Goal: Transaction & Acquisition: Book appointment/travel/reservation

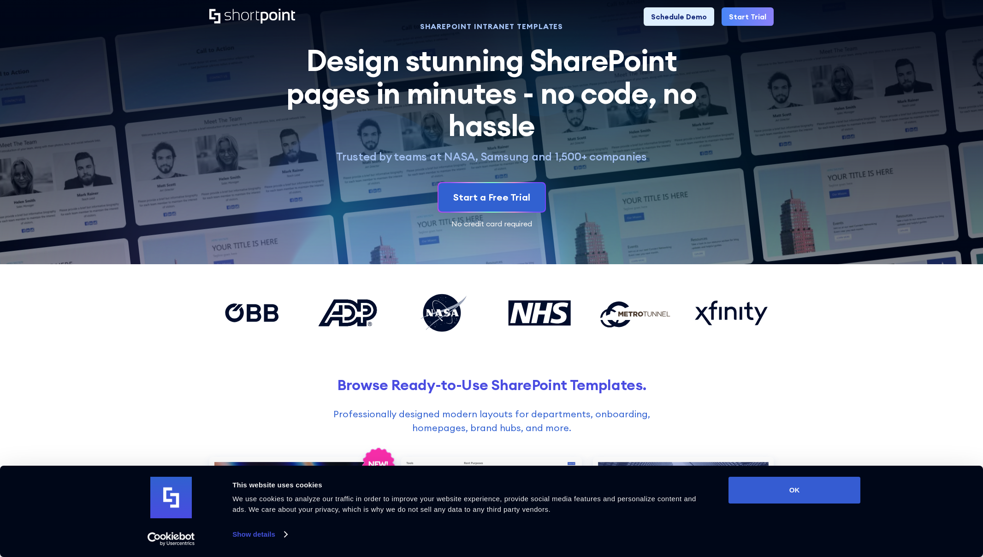
scroll to position [11, 0]
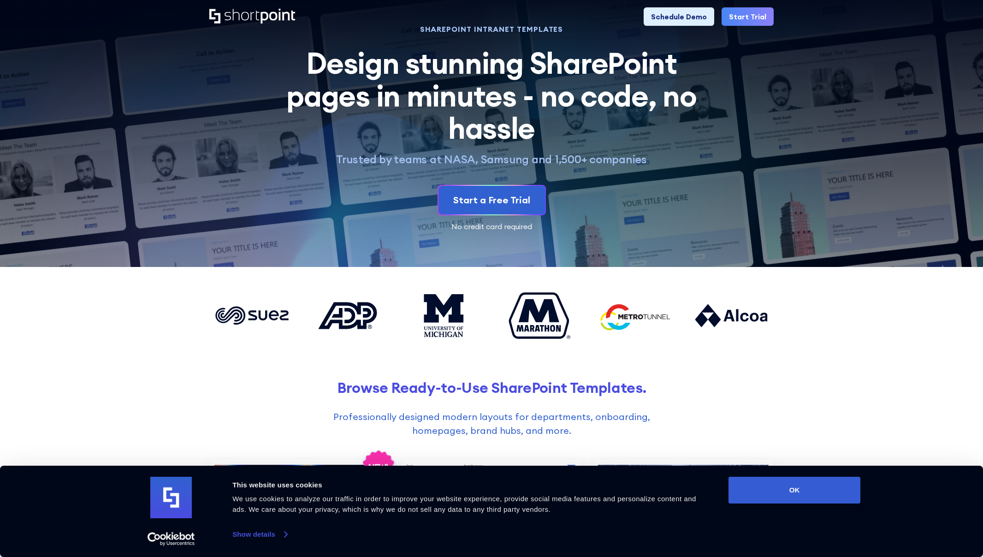
click at [262, 535] on link "Show details" at bounding box center [259, 534] width 54 height 14
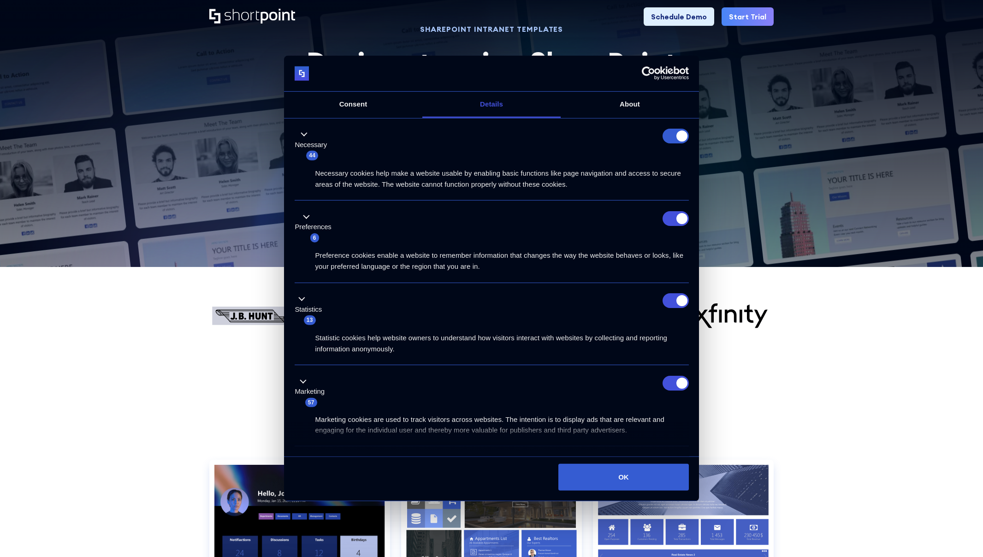
click at [671, 75] on icon "Usercentrics Cookiebot - opens in a new window" at bounding box center [665, 73] width 47 height 14
click at [613, 475] on button "OK" at bounding box center [623, 477] width 130 height 27
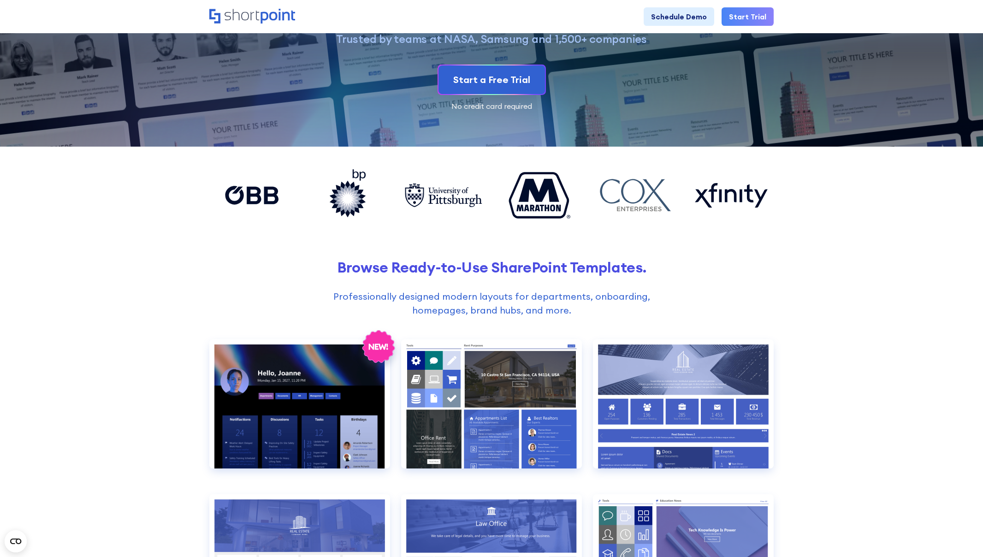
scroll to position [132, 0]
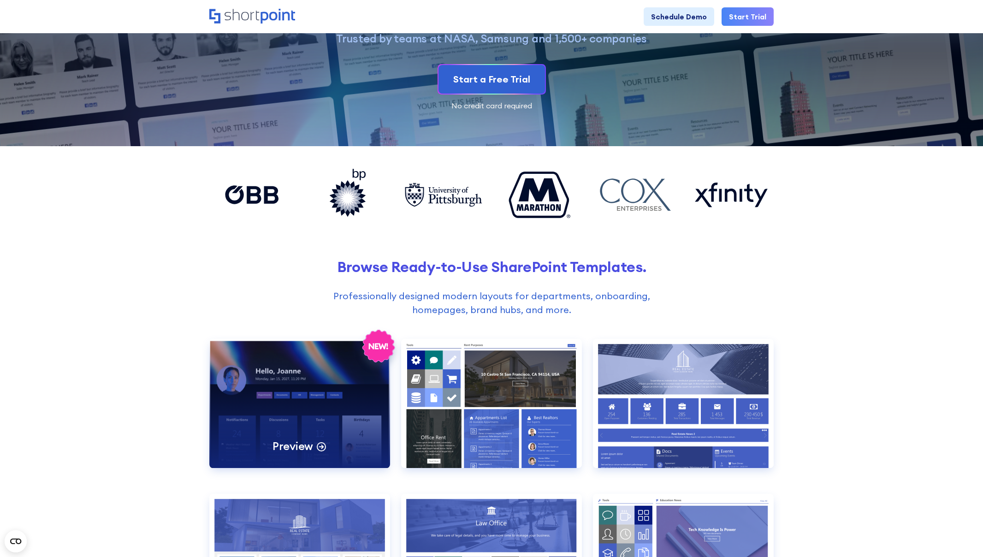
click at [302, 422] on div "Preview" at bounding box center [299, 403] width 181 height 129
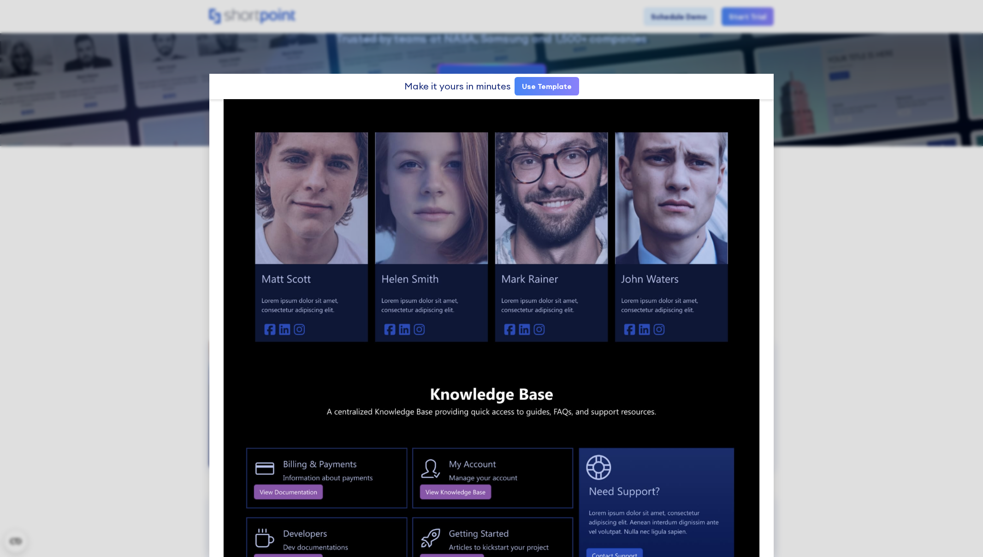
scroll to position [982, 0]
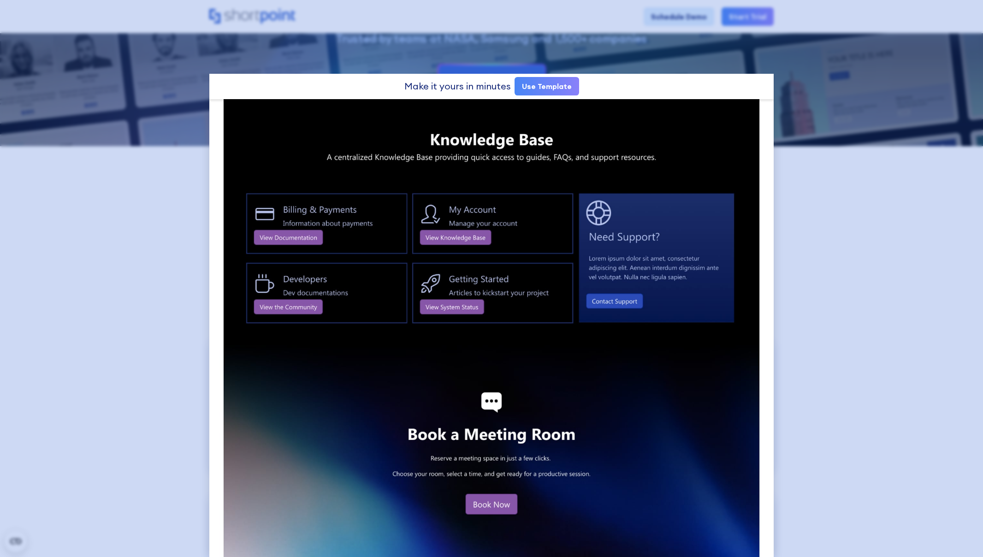
click at [152, 411] on div at bounding box center [491, 278] width 983 height 557
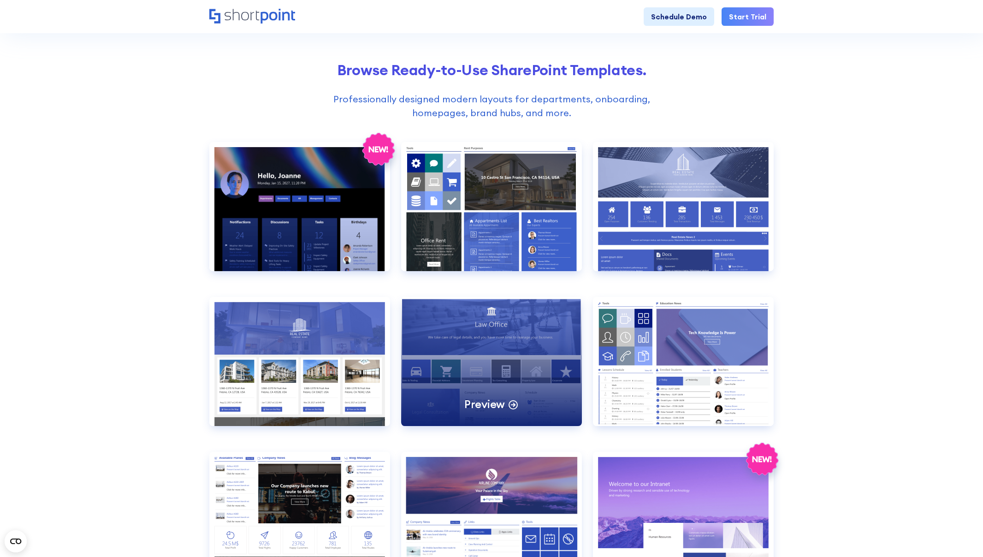
scroll to position [333, 0]
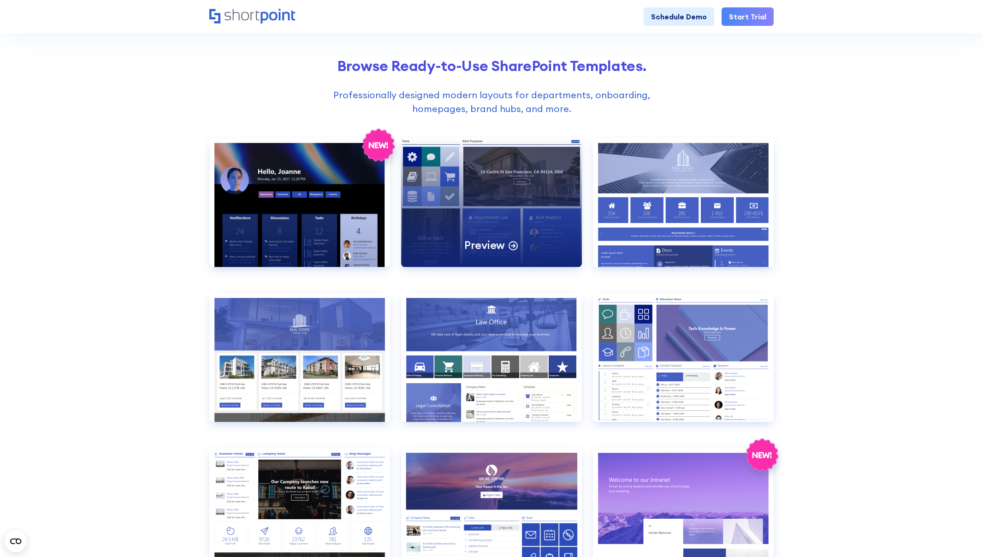
click at [520, 197] on div "Preview" at bounding box center [491, 202] width 181 height 129
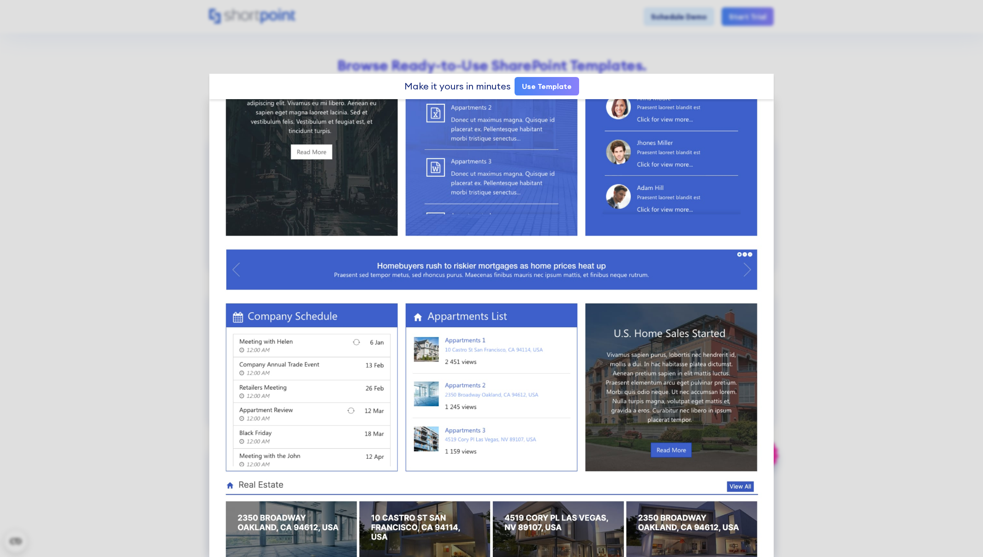
scroll to position [348, 0]
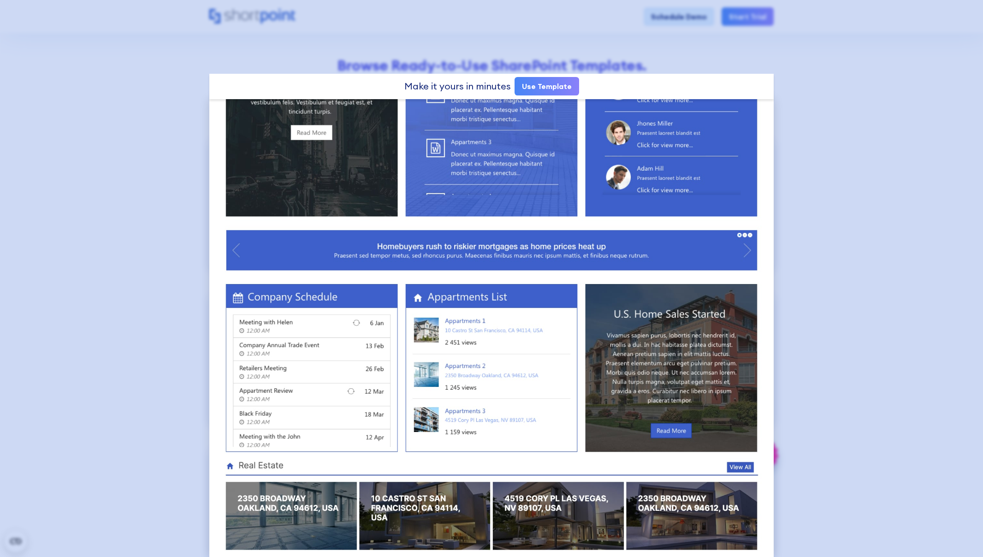
click at [159, 263] on div at bounding box center [491, 278] width 983 height 557
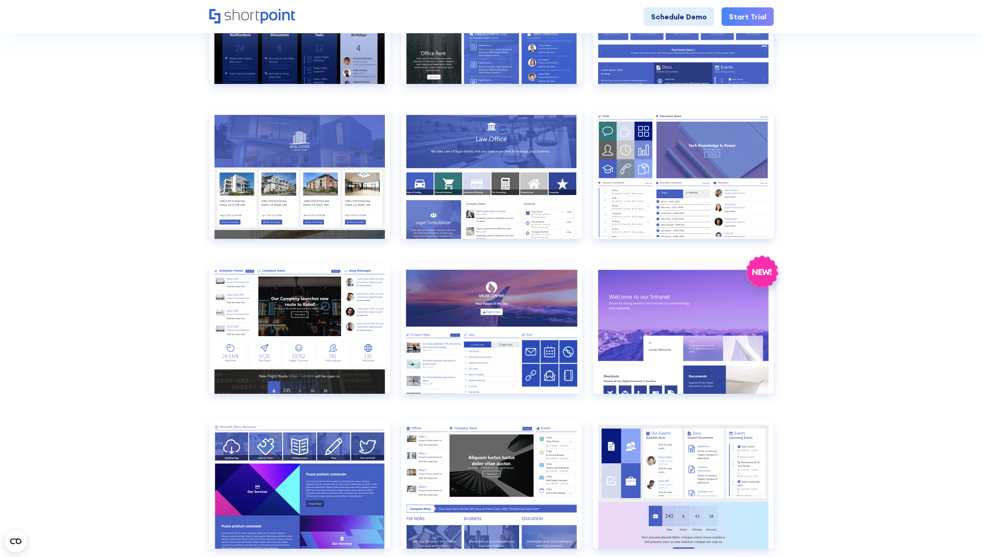
scroll to position [516, 0]
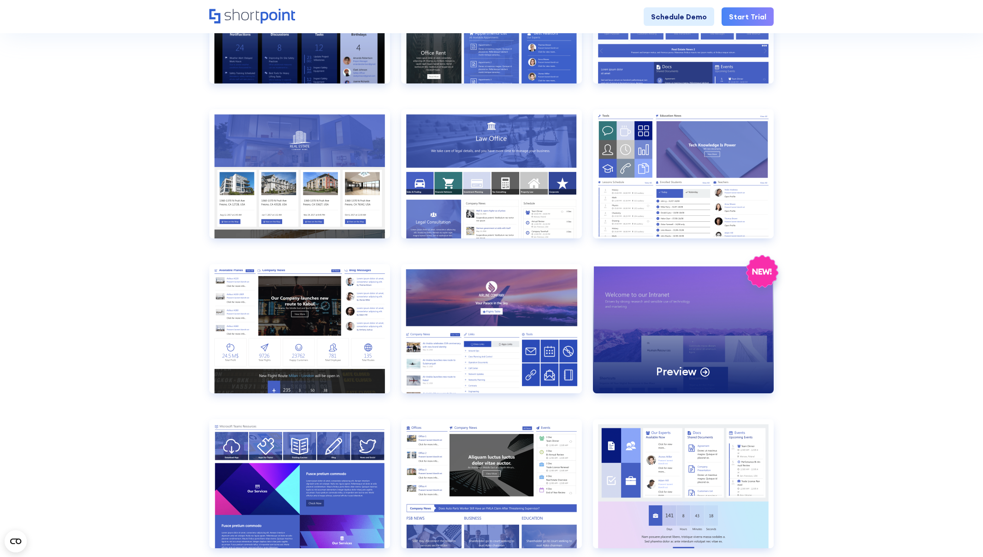
click at [695, 333] on div "Preview" at bounding box center [683, 328] width 181 height 129
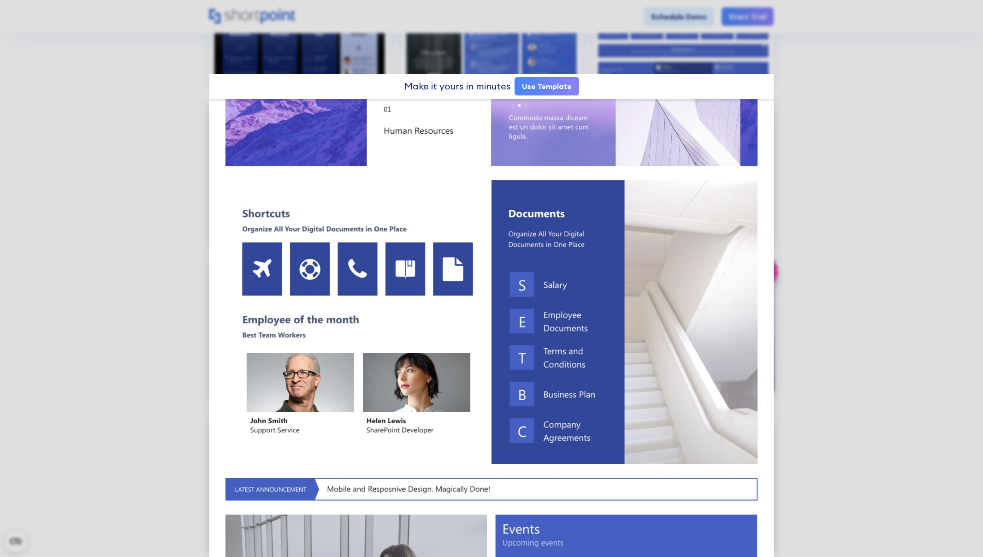
scroll to position [232, 0]
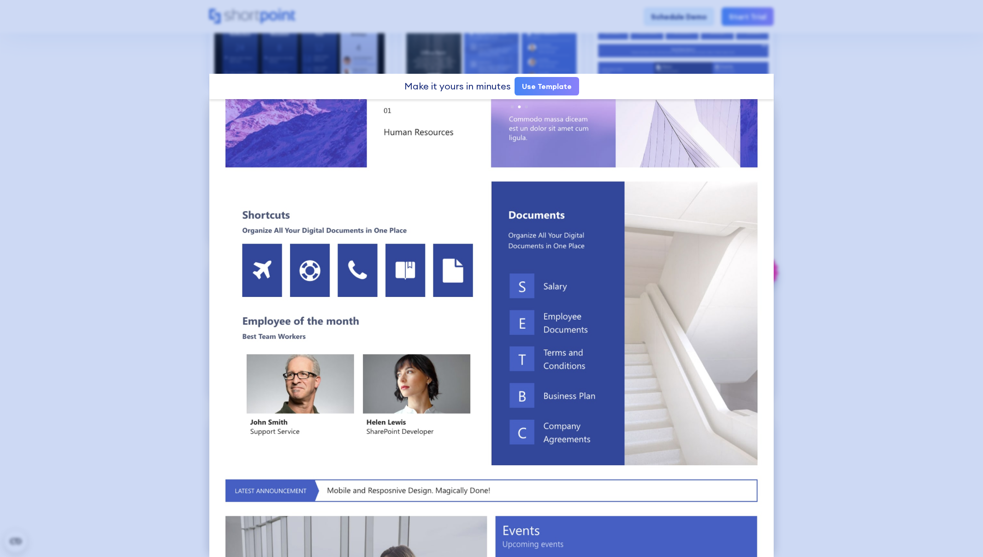
click at [873, 391] on div at bounding box center [491, 278] width 983 height 557
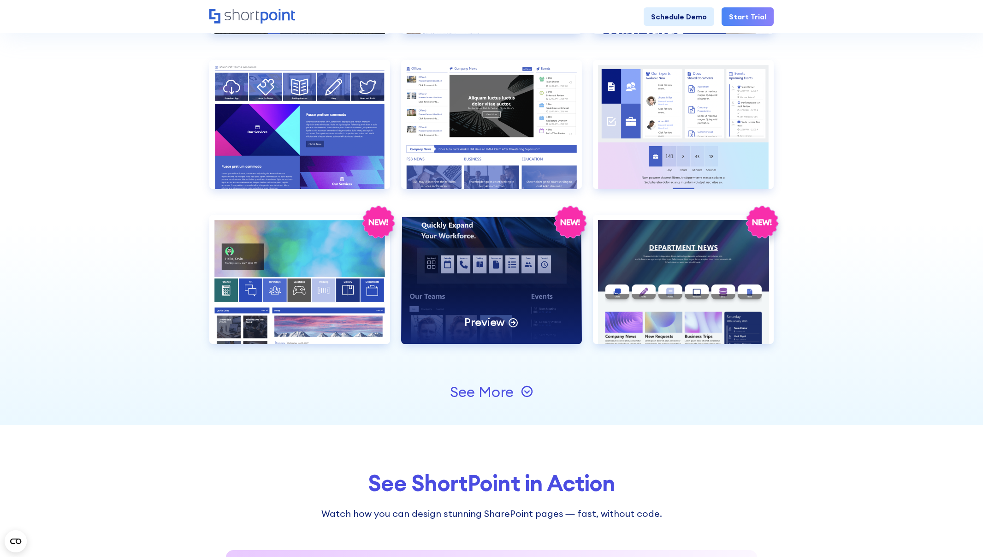
scroll to position [878, 0]
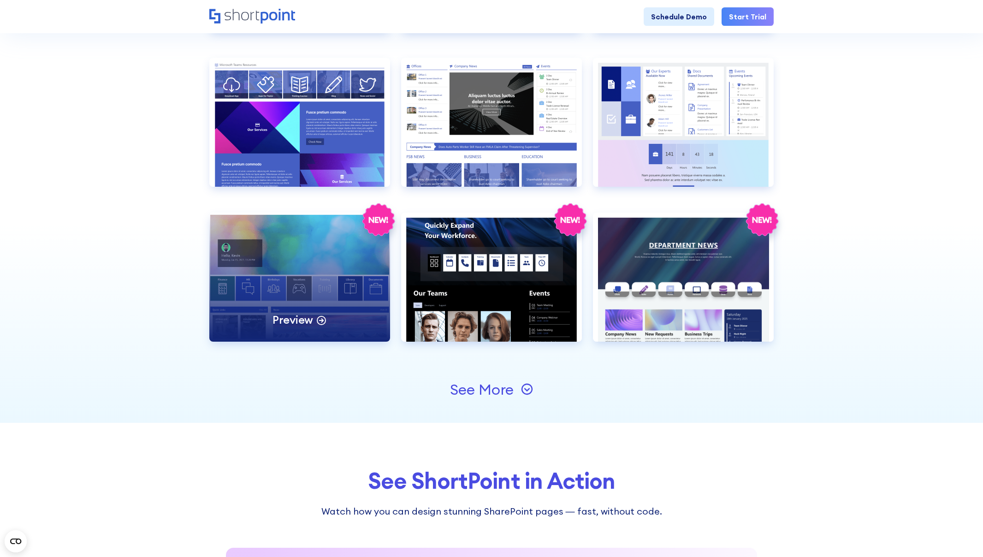
click at [289, 279] on div "Preview" at bounding box center [299, 277] width 181 height 129
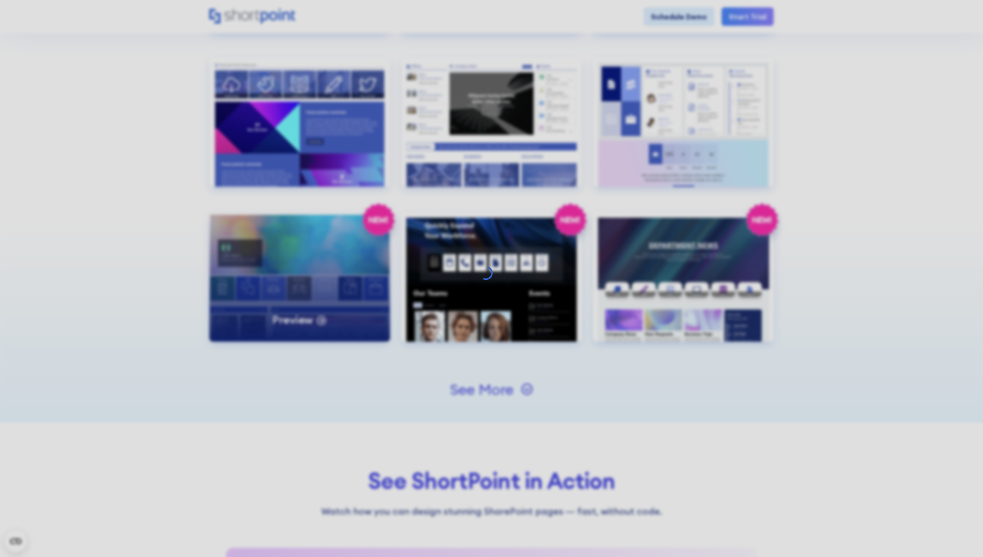
scroll to position [0, 0]
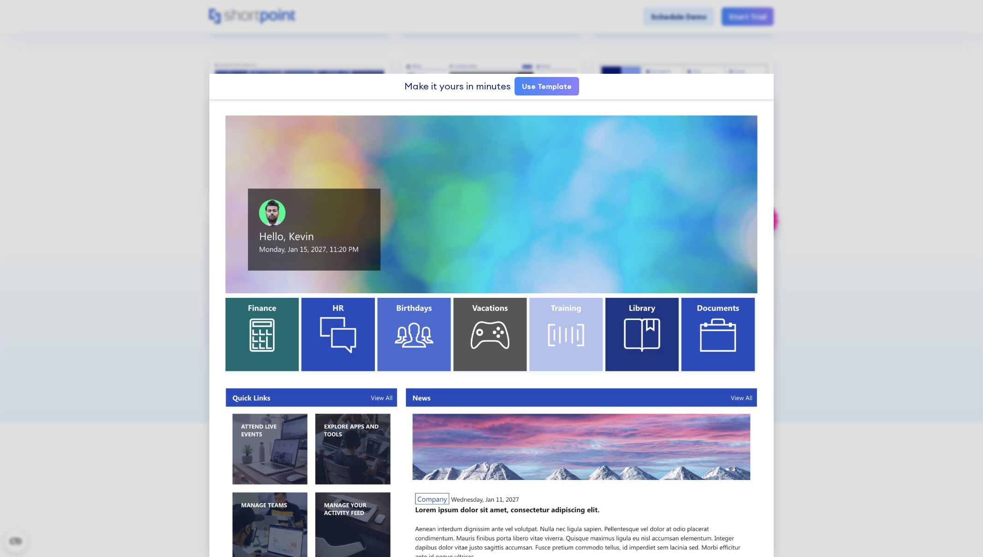
click at [544, 87] on link "Use Template" at bounding box center [547, 86] width 65 height 18
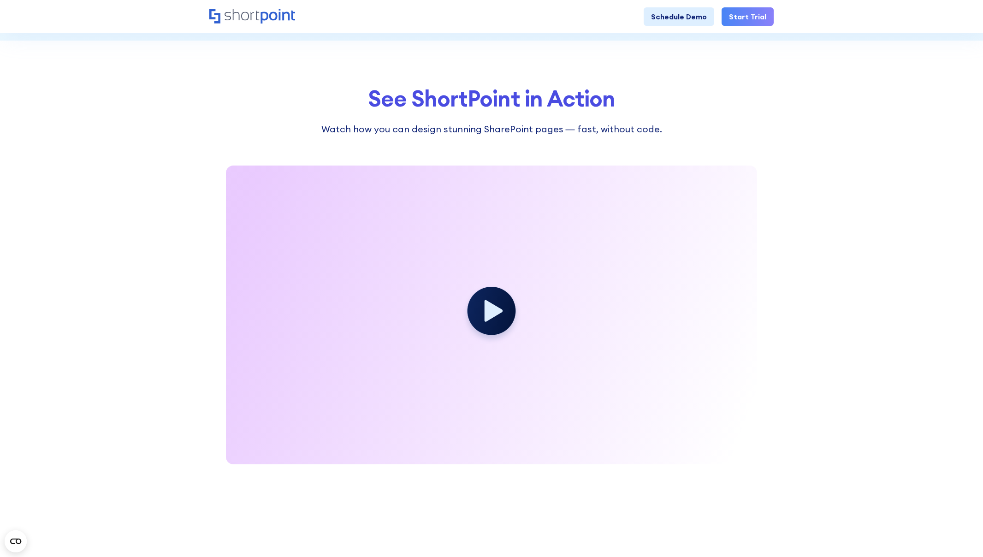
scroll to position [1260, 0]
click at [493, 311] on icon at bounding box center [494, 310] width 20 height 24
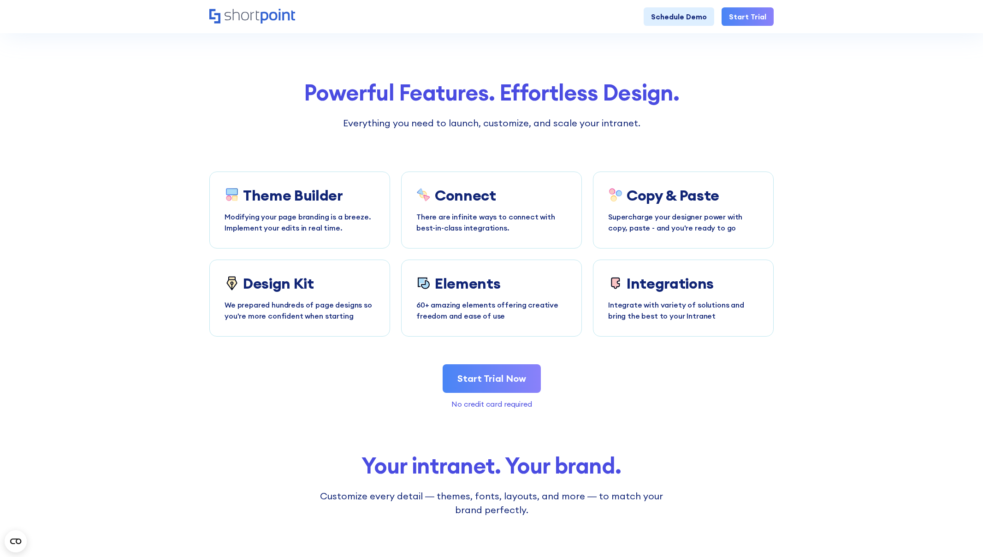
scroll to position [1749, 0]
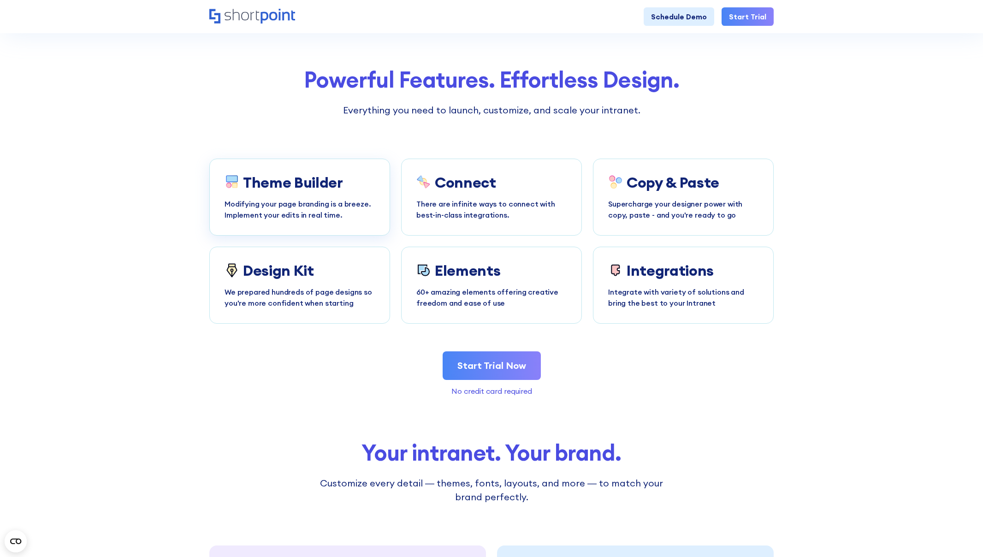
click at [286, 196] on div "Theme Builder Modifying your page branding is a breeze. Implement your edits in…" at bounding box center [300, 197] width 150 height 47
click at [441, 202] on p "There are infinite ways to connect with best-in-class integrations." at bounding box center [491, 209] width 150 height 22
click at [665, 193] on div "Copy & Paste Supercharge your designer power with copy, paste - and you're read…" at bounding box center [683, 197] width 150 height 47
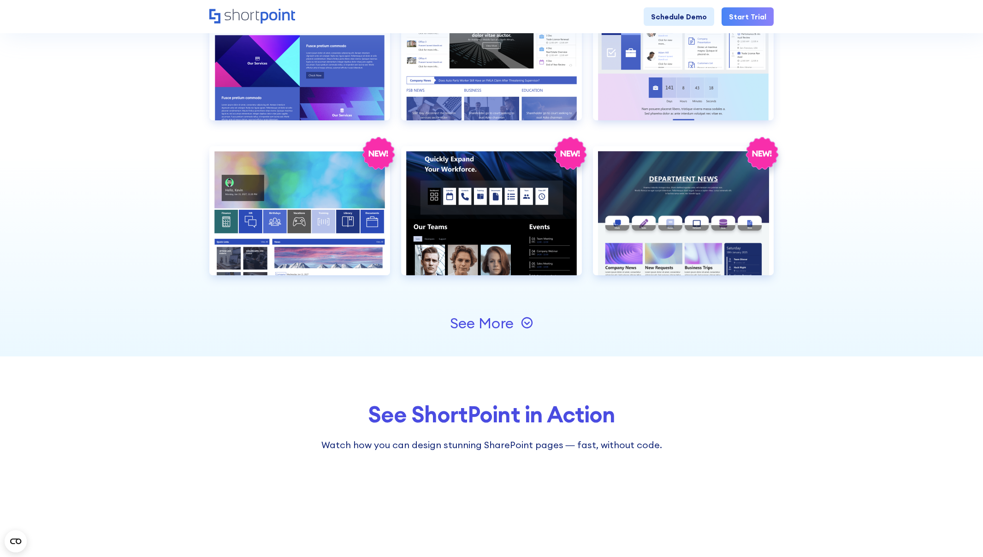
scroll to position [945, 0]
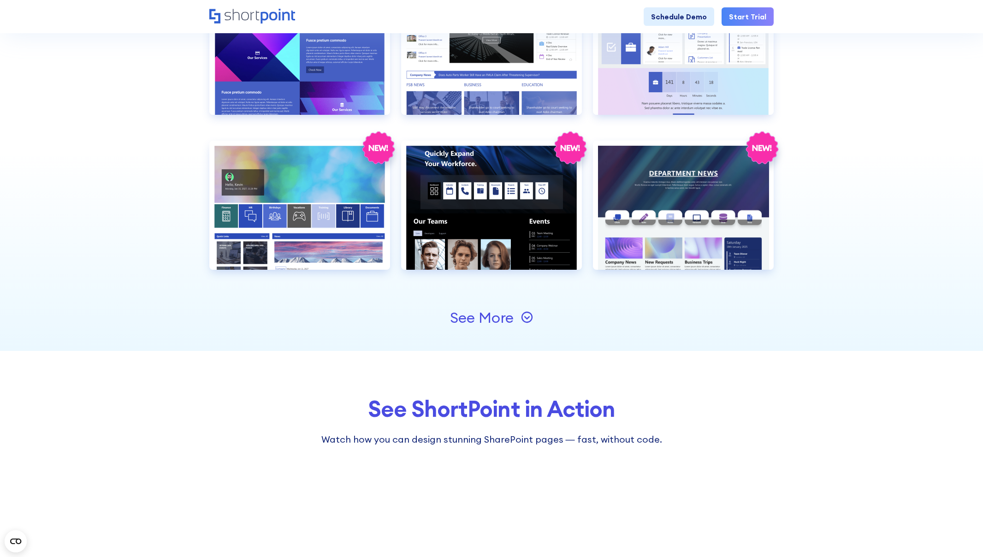
click at [485, 327] on div "See More" at bounding box center [491, 317] width 564 height 66
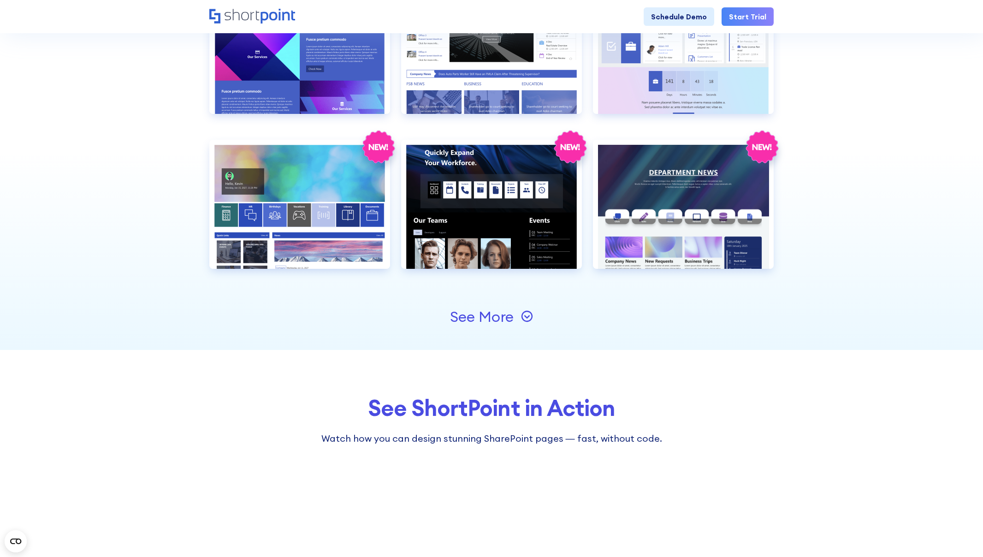
click at [507, 318] on div "See More" at bounding box center [482, 316] width 64 height 15
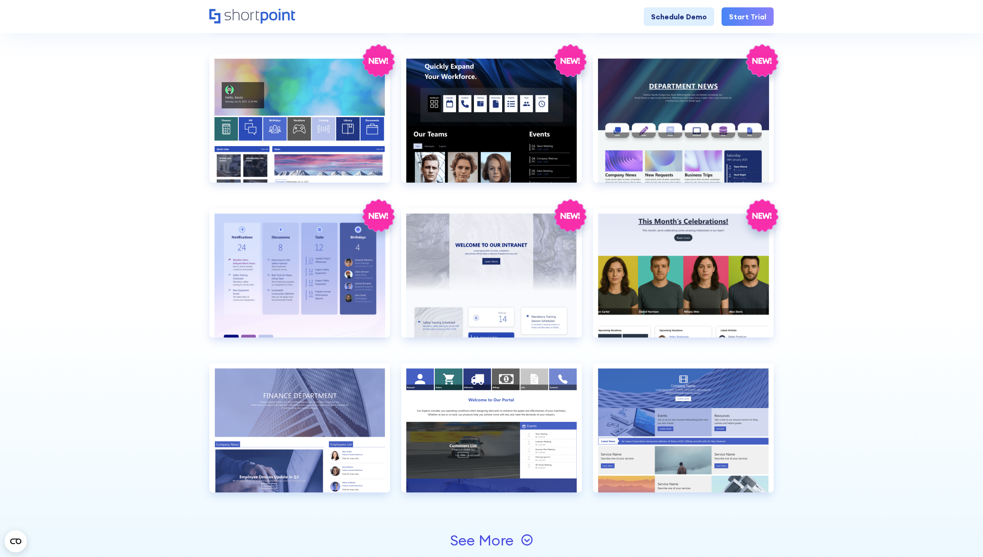
scroll to position [1039, 0]
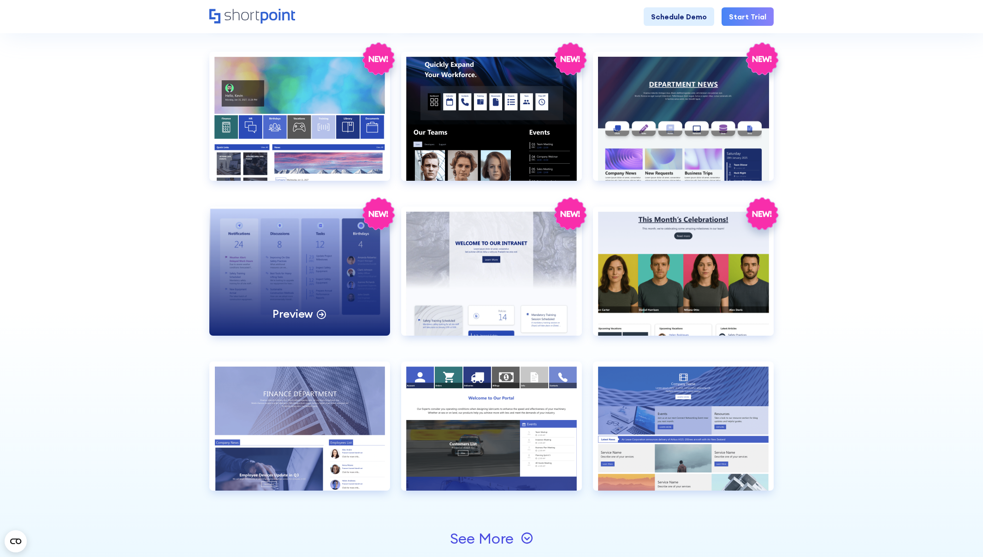
click at [332, 284] on div "Preview" at bounding box center [299, 271] width 181 height 129
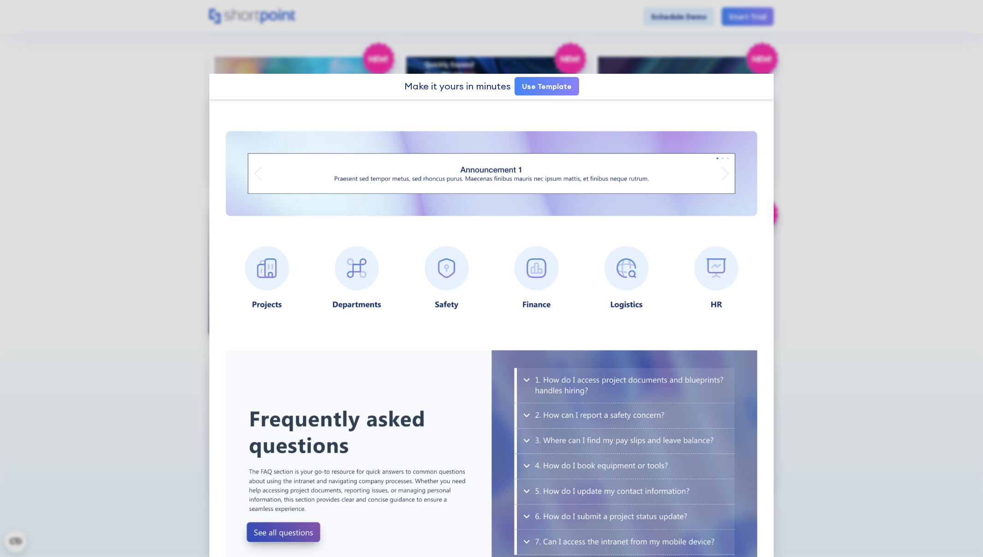
scroll to position [632, 0]
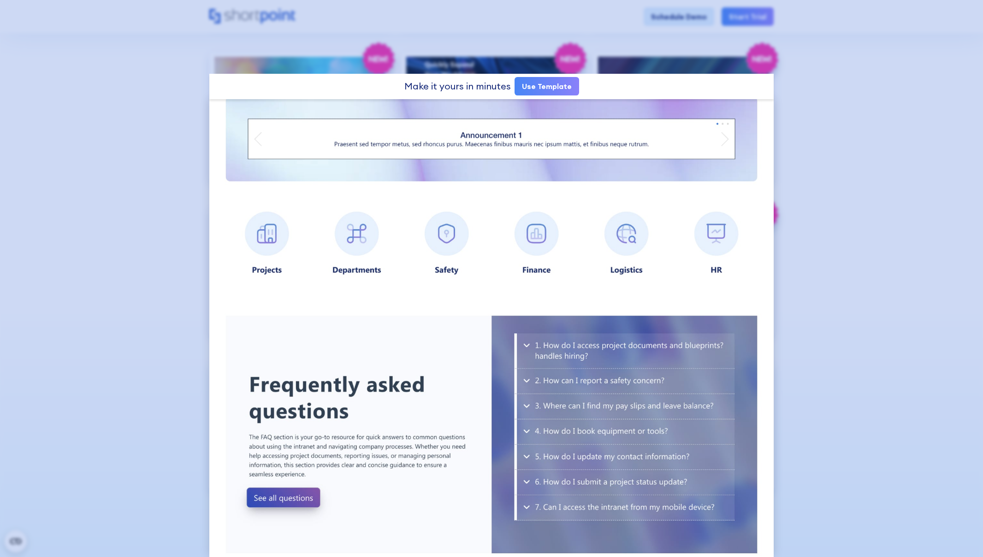
click at [849, 133] on div at bounding box center [491, 278] width 983 height 557
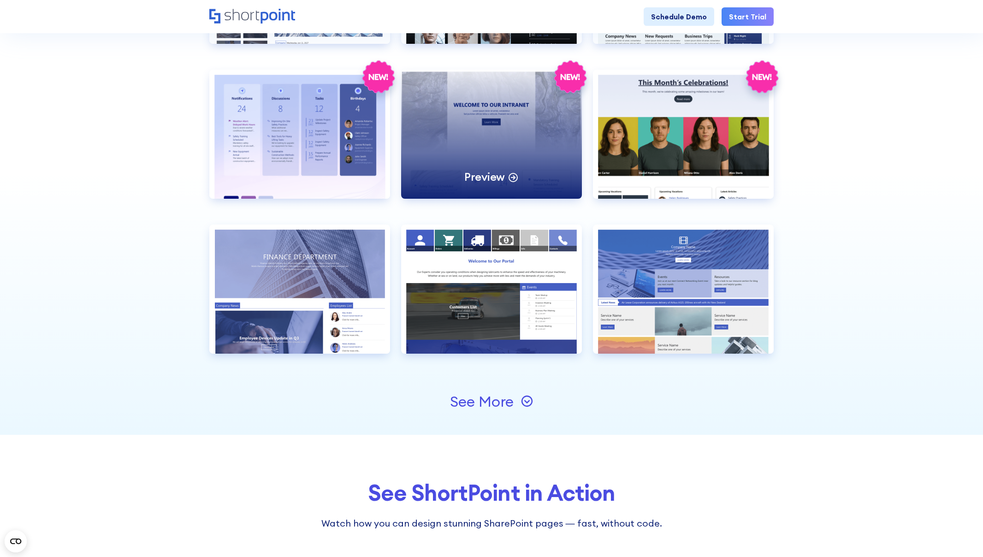
click at [530, 98] on div "Preview" at bounding box center [491, 134] width 181 height 129
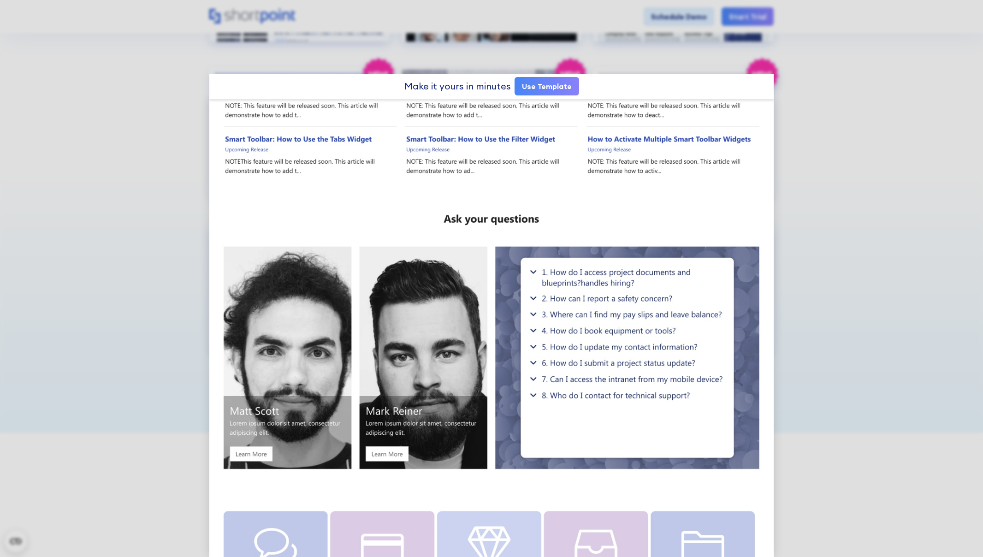
scroll to position [911, 0]
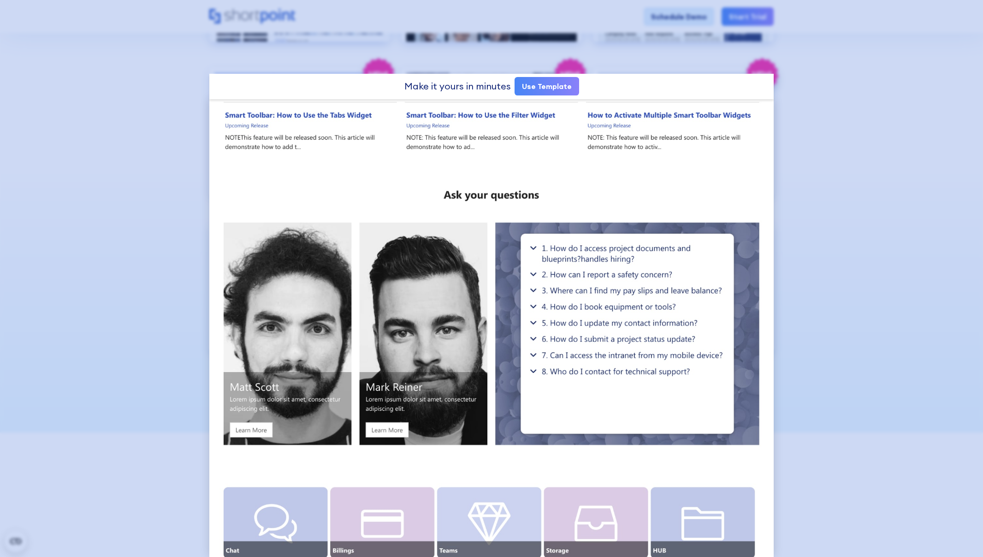
click at [800, 201] on div at bounding box center [491, 278] width 983 height 557
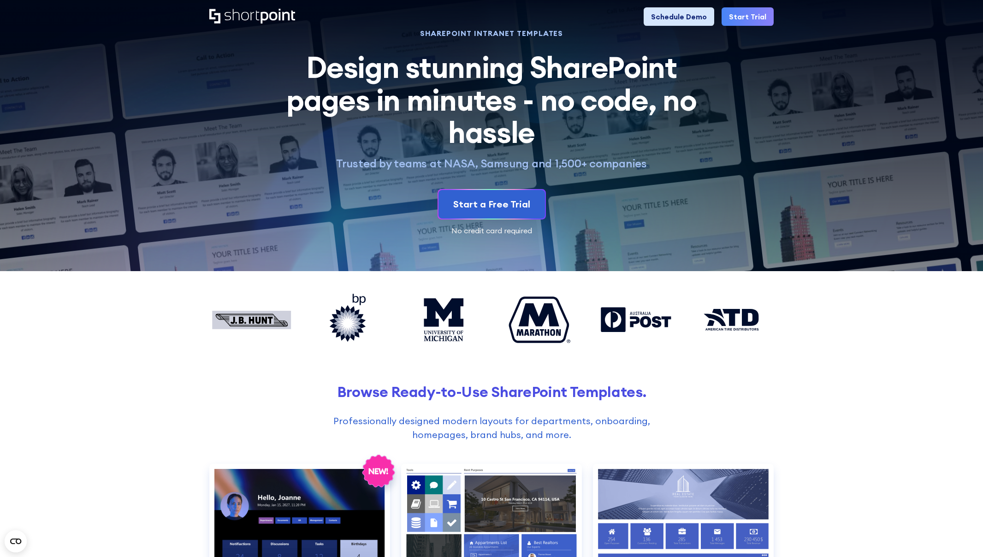
scroll to position [9, 0]
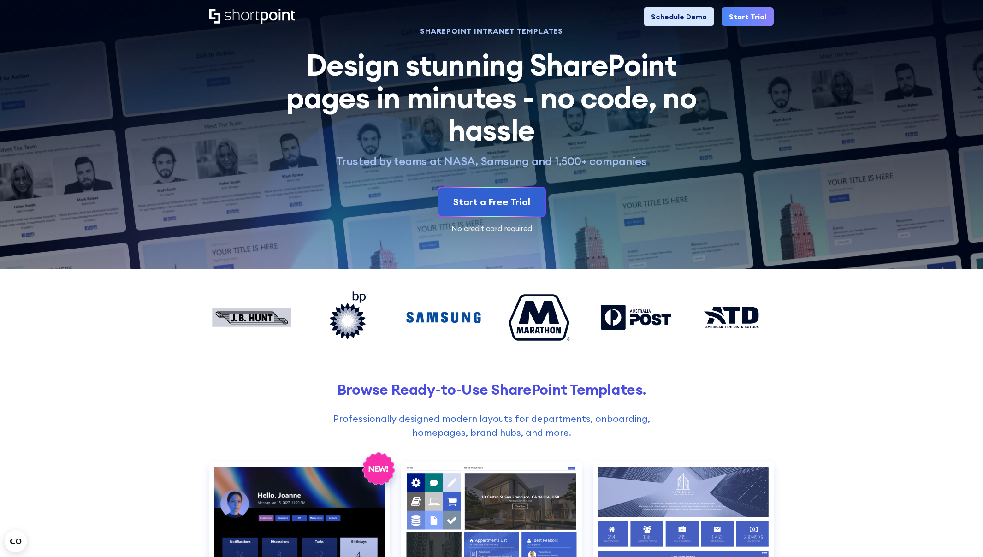
click at [686, 17] on link "Schedule Demo" at bounding box center [679, 16] width 71 height 18
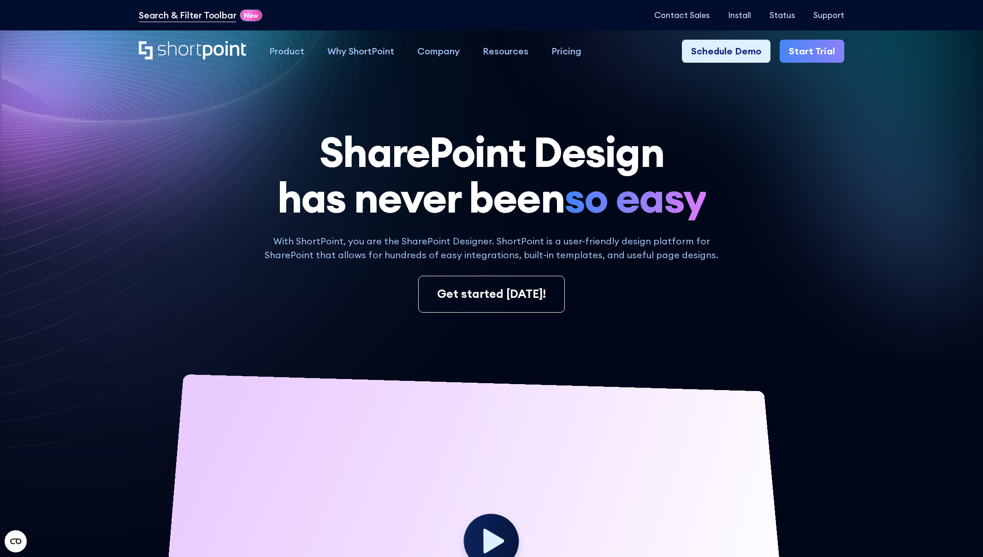
click at [206, 16] on link "Search & Filter Toolbar" at bounding box center [187, 15] width 97 height 14
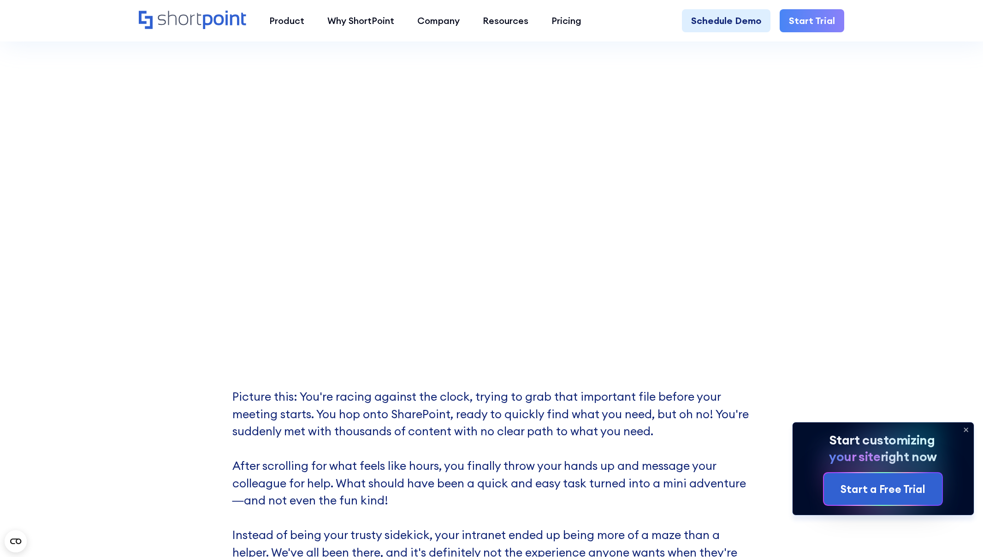
scroll to position [324, 0]
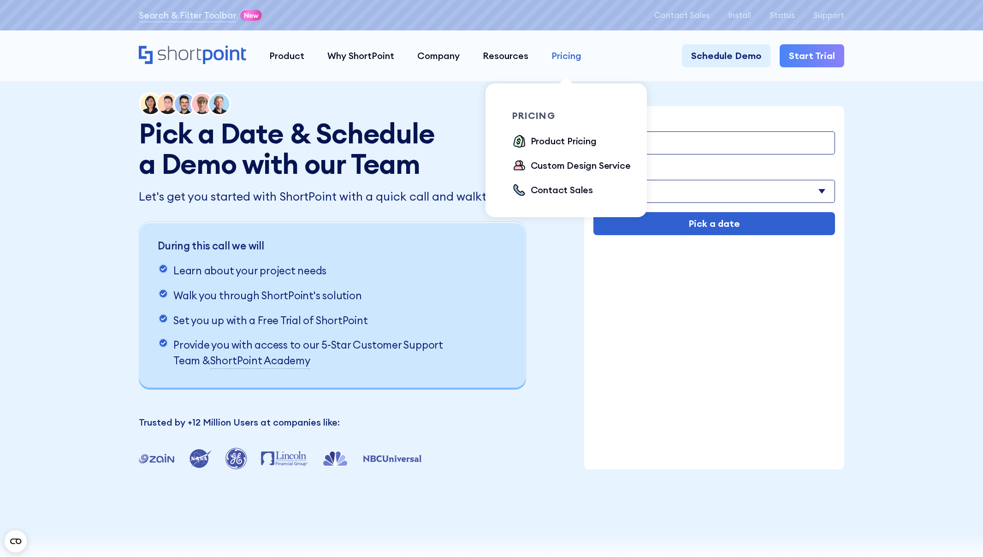
click at [565, 58] on div "Pricing" at bounding box center [566, 56] width 30 height 14
click at [574, 139] on div "Product Pricing" at bounding box center [564, 141] width 66 height 14
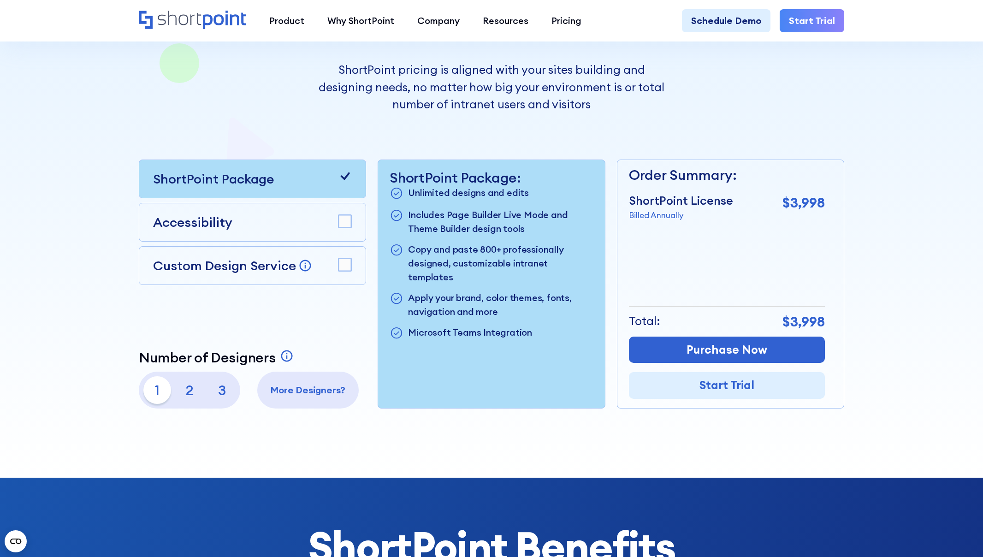
scroll to position [211, 0]
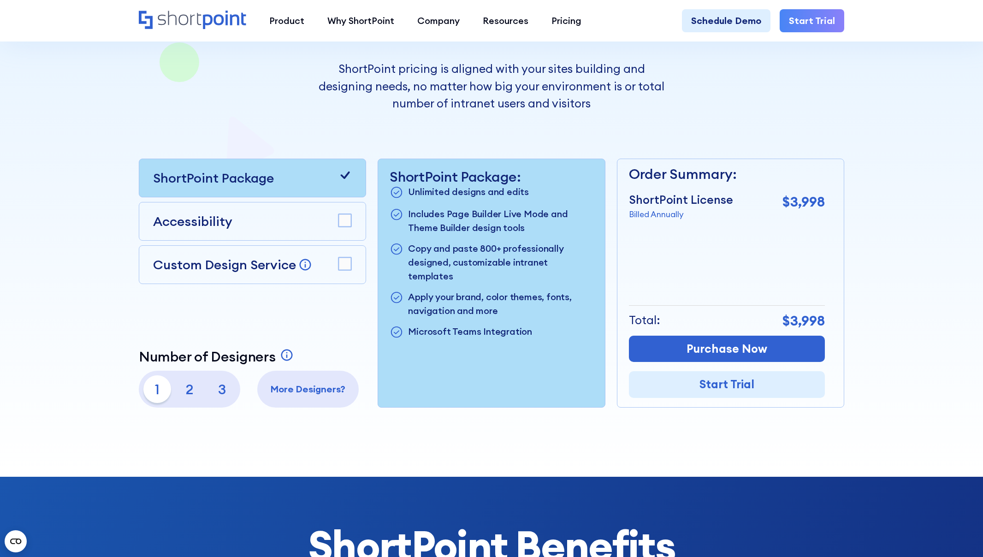
click at [193, 392] on p "2" at bounding box center [190, 389] width 28 height 28
click at [219, 391] on p "3" at bounding box center [222, 389] width 28 height 28
click at [157, 390] on p "1" at bounding box center [157, 389] width 28 height 28
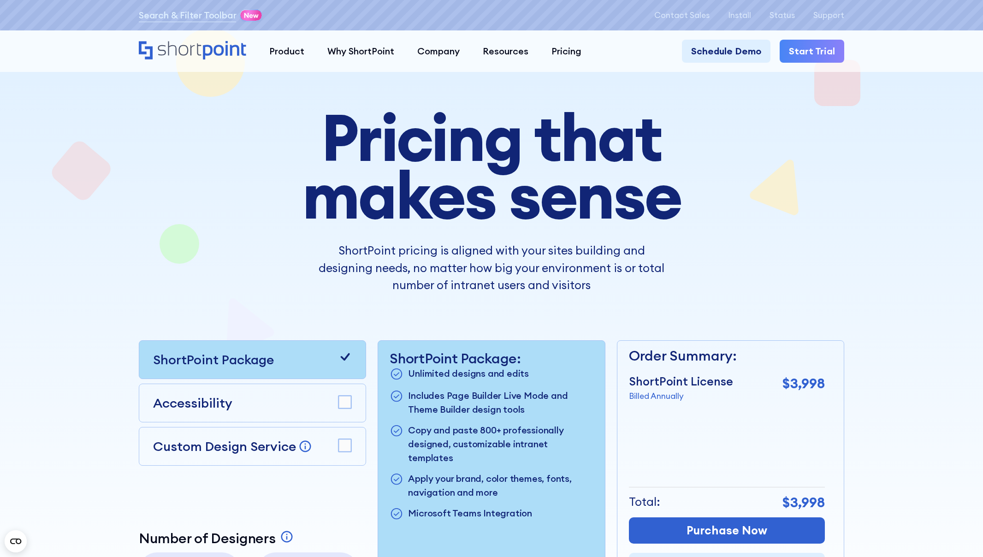
scroll to position [0, 0]
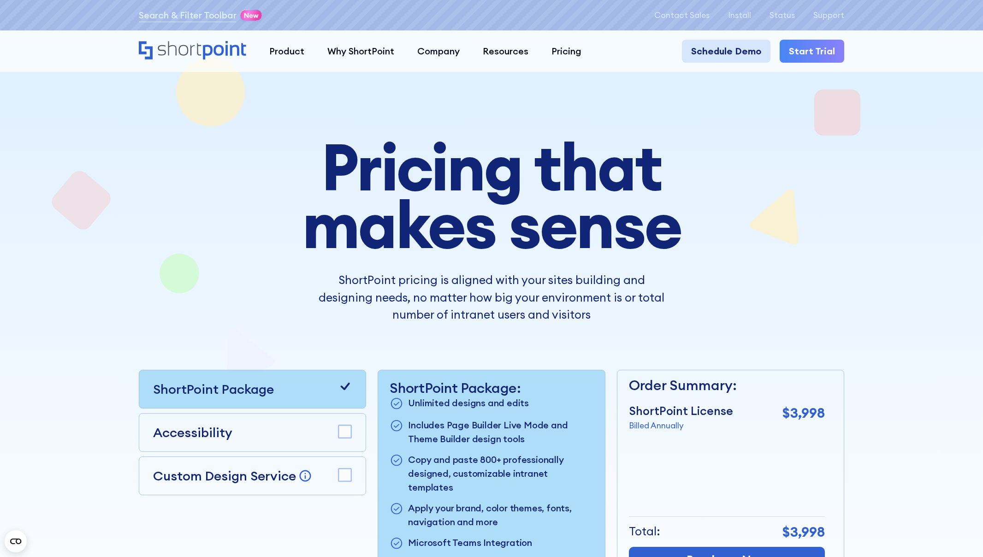
click at [732, 51] on link "Schedule Demo" at bounding box center [726, 51] width 89 height 23
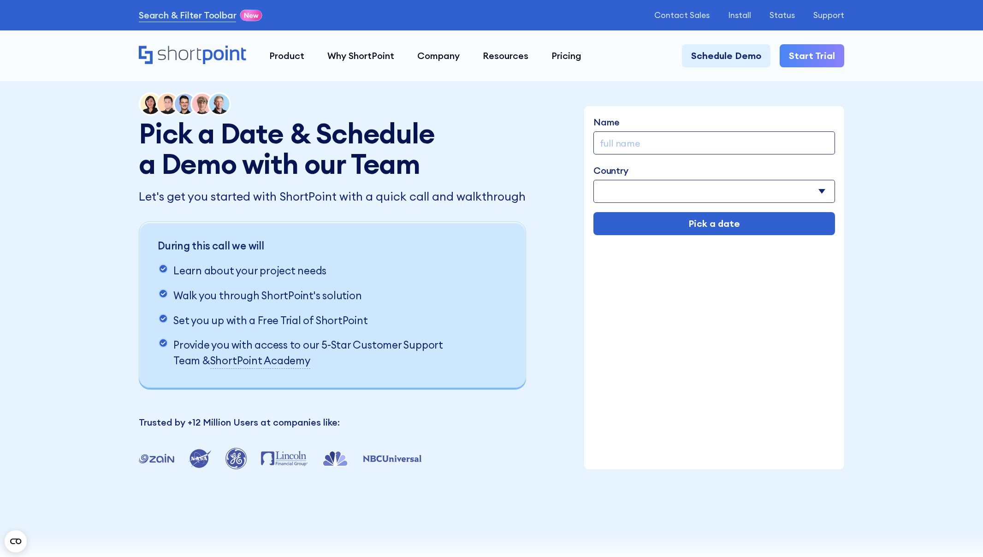
click at [692, 141] on input "Name" at bounding box center [714, 142] width 242 height 23
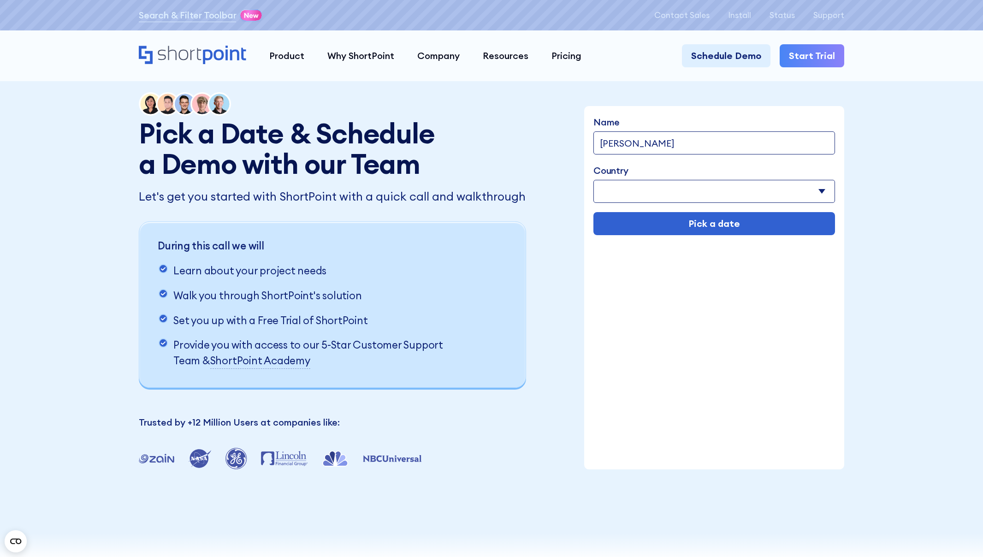
type input "[PERSON_NAME]"
click at [806, 188] on select "[GEOGRAPHIC_DATA] [GEOGRAPHIC_DATA] [GEOGRAPHIC_DATA] [US_STATE] [GEOGRAPHIC_DA…" at bounding box center [714, 191] width 242 height 23
select select "[GEOGRAPHIC_DATA]"
click at [593, 180] on select "[GEOGRAPHIC_DATA] [GEOGRAPHIC_DATA] [GEOGRAPHIC_DATA] [US_STATE] [GEOGRAPHIC_DA…" at bounding box center [714, 191] width 242 height 23
click at [743, 224] on input "Pick a date" at bounding box center [714, 223] width 242 height 23
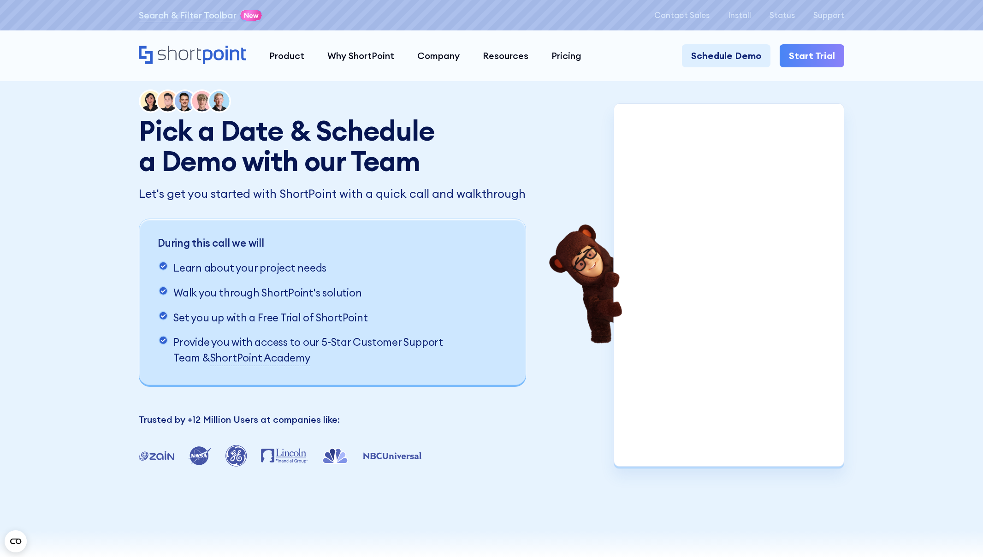
scroll to position [4, 0]
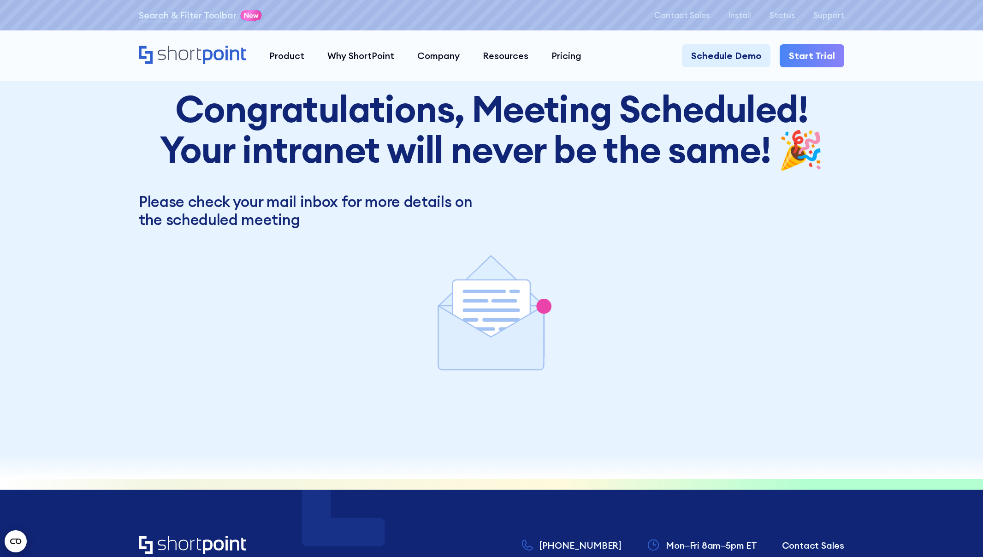
click at [14, 541] on circle "Open CMP widget" at bounding box center [16, 541] width 22 height 22
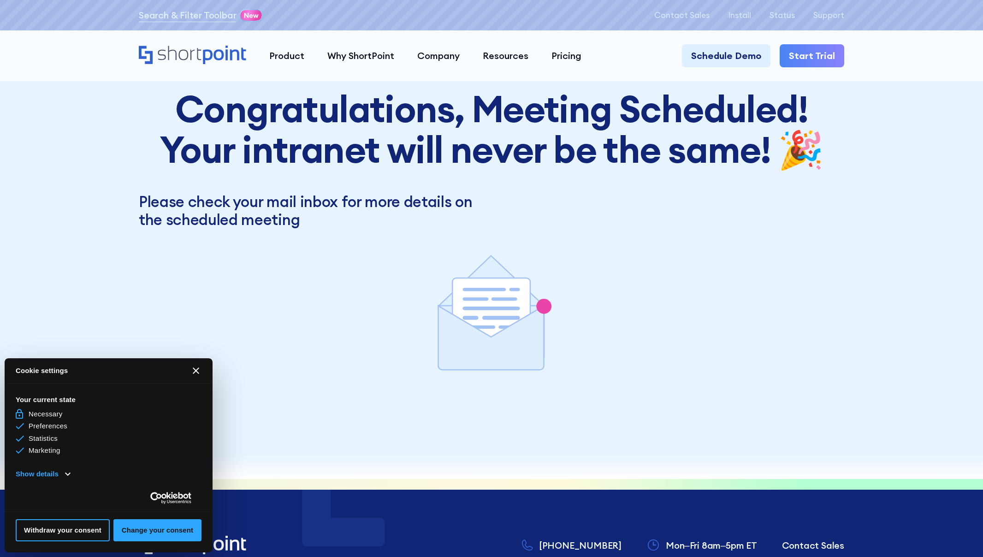
click at [198, 371] on icon "[#WIDGET_ICON_CROSS#]" at bounding box center [196, 370] width 6 height 6
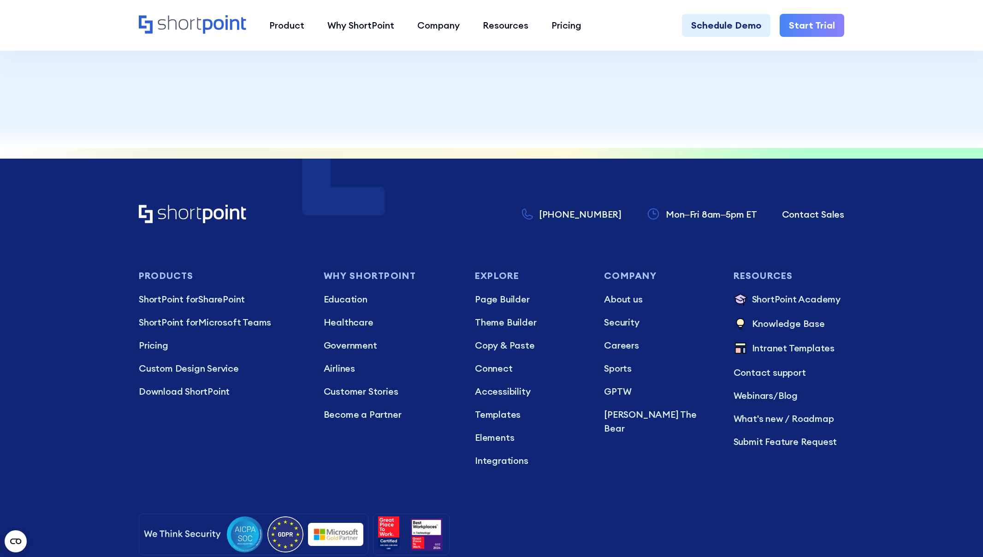
scroll to position [334, 0]
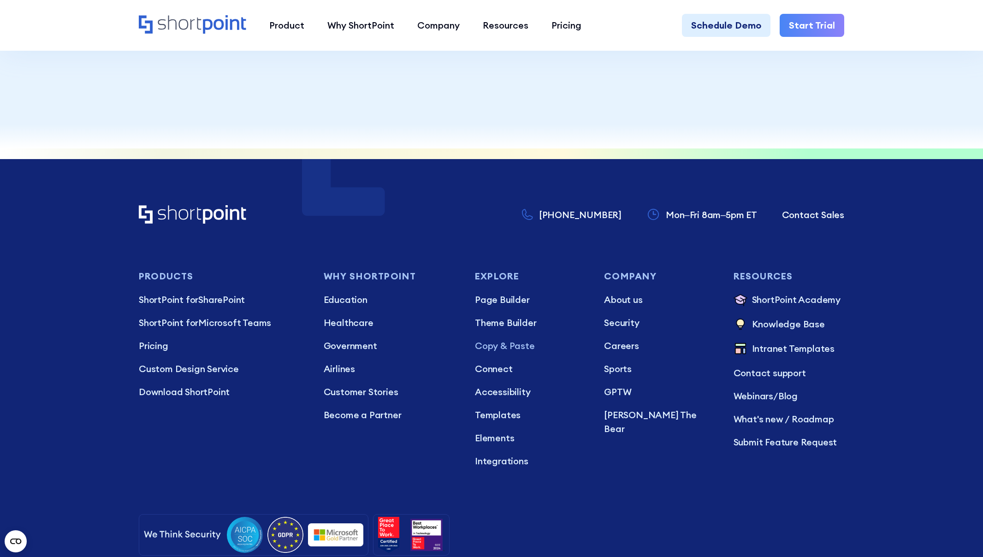
click at [518, 347] on p "Copy & Paste" at bounding box center [530, 346] width 111 height 14
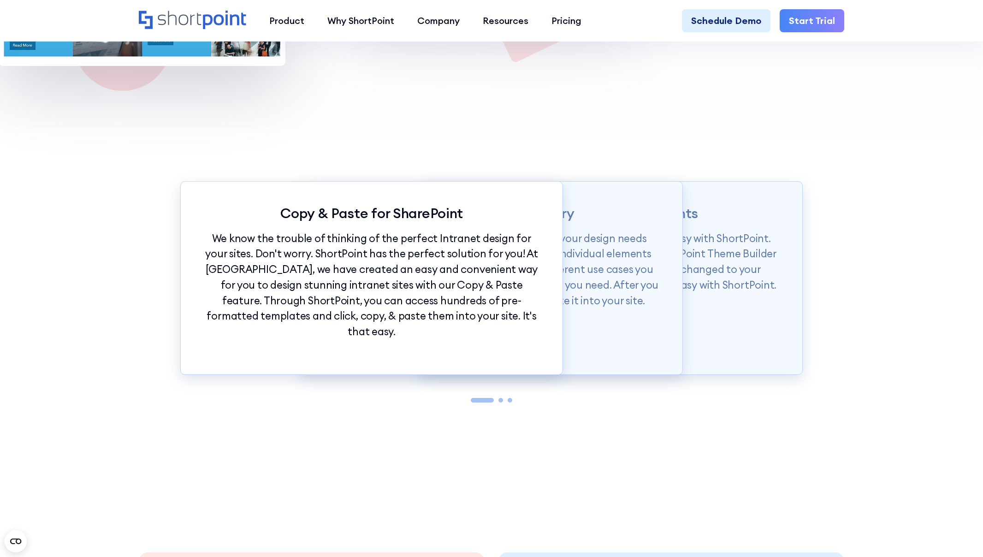
scroll to position [1046, 0]
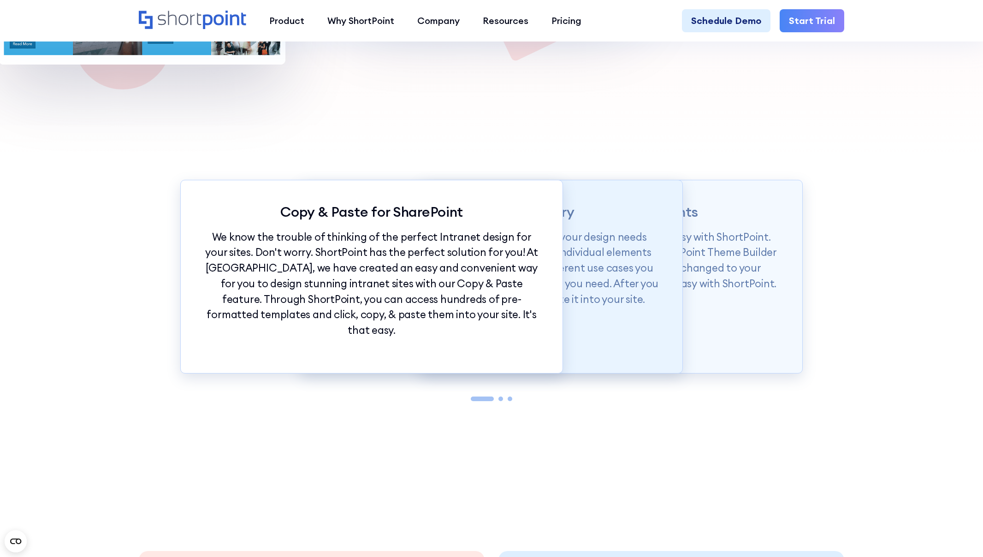
click at [646, 331] on div "SharePoint Theme Library Our Demos library is categorized according to your des…" at bounding box center [491, 277] width 383 height 194
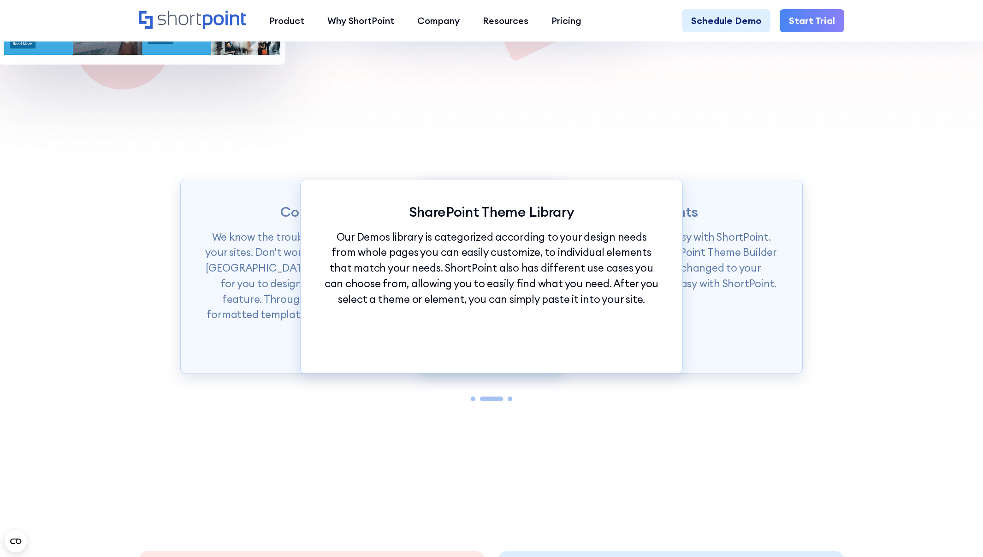
scroll to position [1051, 0]
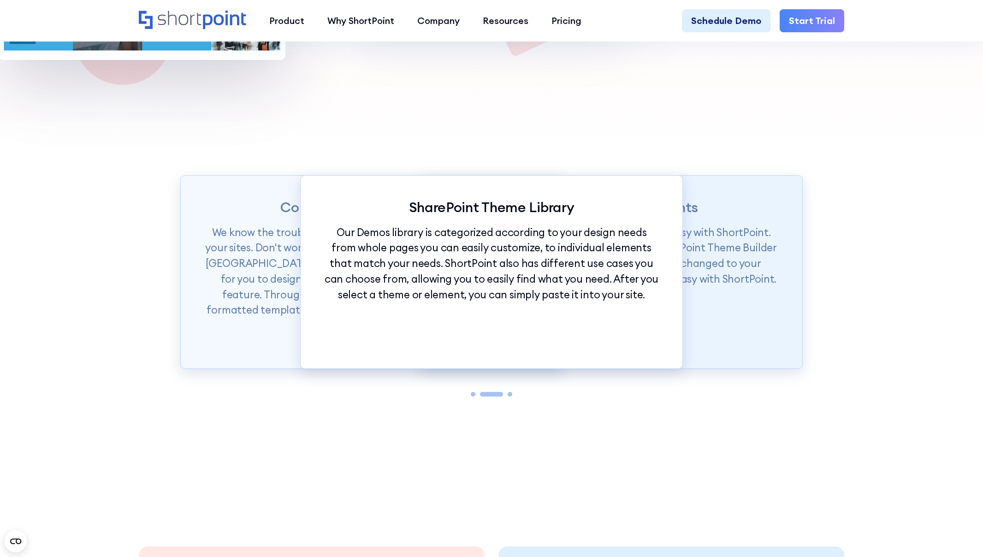
click at [728, 322] on div "Unify Branding in Moments Want to set branding for your whole site? It's easy w…" at bounding box center [611, 272] width 383 height 194
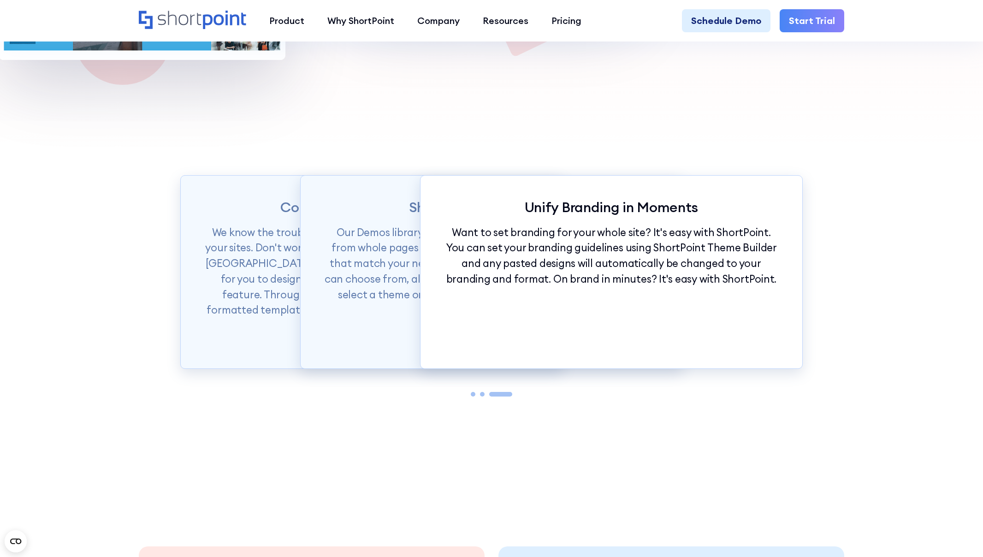
drag, startPoint x: 488, startPoint y: 396, endPoint x: 521, endPoint y: 396, distance: 32.3
click at [521, 396] on div "Copy & Paste for SharePoint We know the trouble of thinking of the perfect Intr…" at bounding box center [491, 303] width 983 height 302
click at [481, 393] on div at bounding box center [482, 394] width 5 height 5
click at [474, 394] on div at bounding box center [473, 394] width 5 height 5
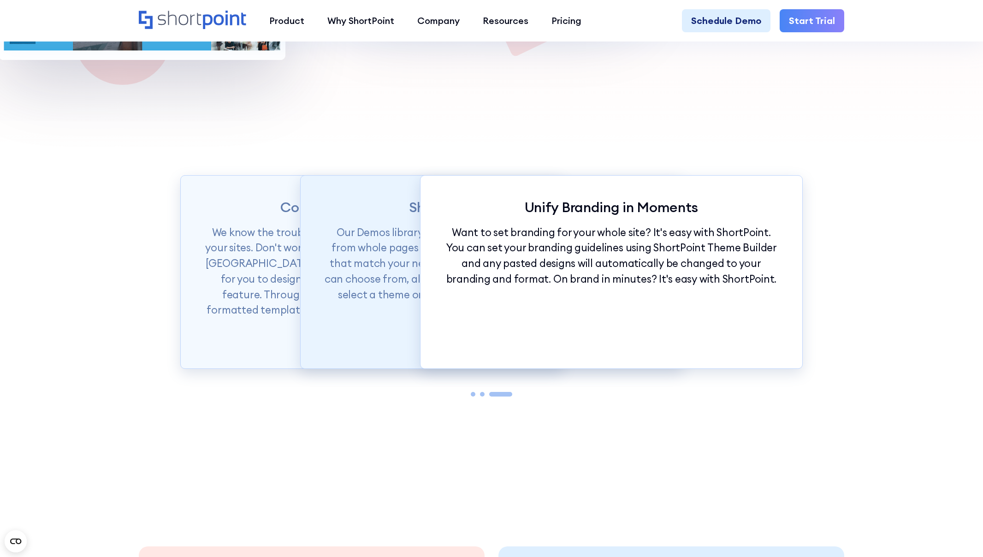
click at [393, 300] on p "Our Demos library is categorized according to your design needs from whole page…" at bounding box center [492, 264] width 336 height 78
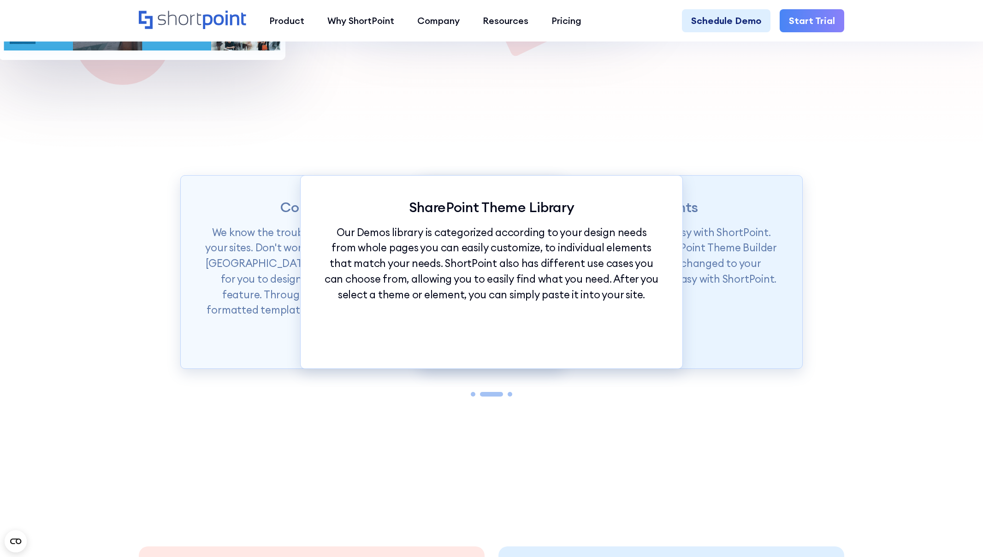
click at [765, 333] on div "Unify Branding in Moments Want to set branding for your whole site? It's easy w…" at bounding box center [611, 272] width 383 height 194
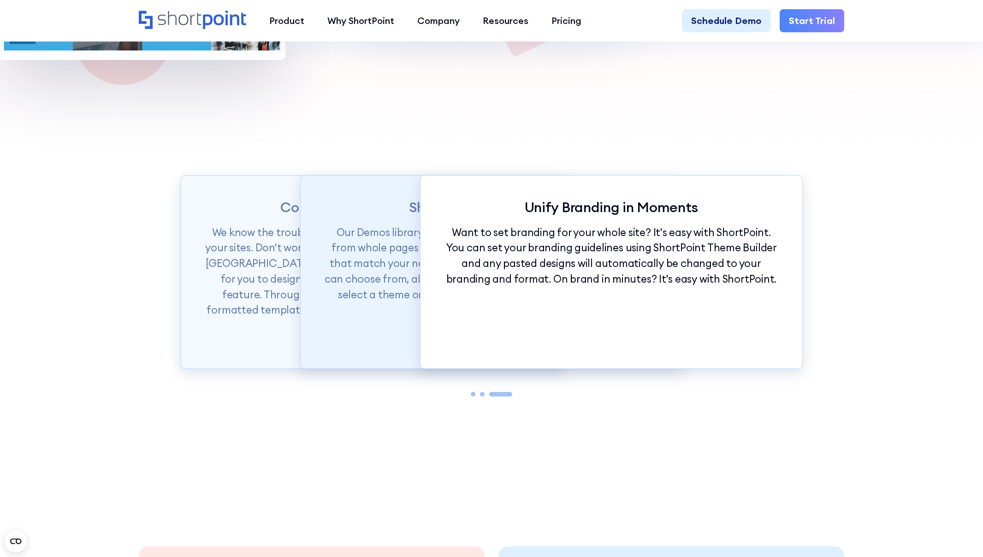
click at [389, 323] on div "SharePoint Theme Library Our Demos library is categorized according to your des…" at bounding box center [491, 272] width 383 height 194
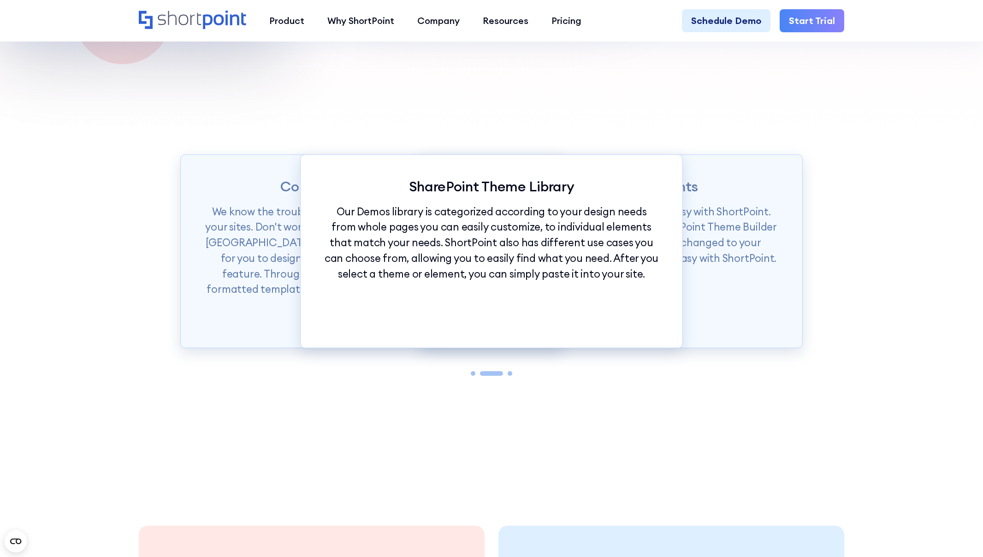
scroll to position [1073, 0]
click at [557, 106] on div "Product Pricing" at bounding box center [564, 106] width 66 height 14
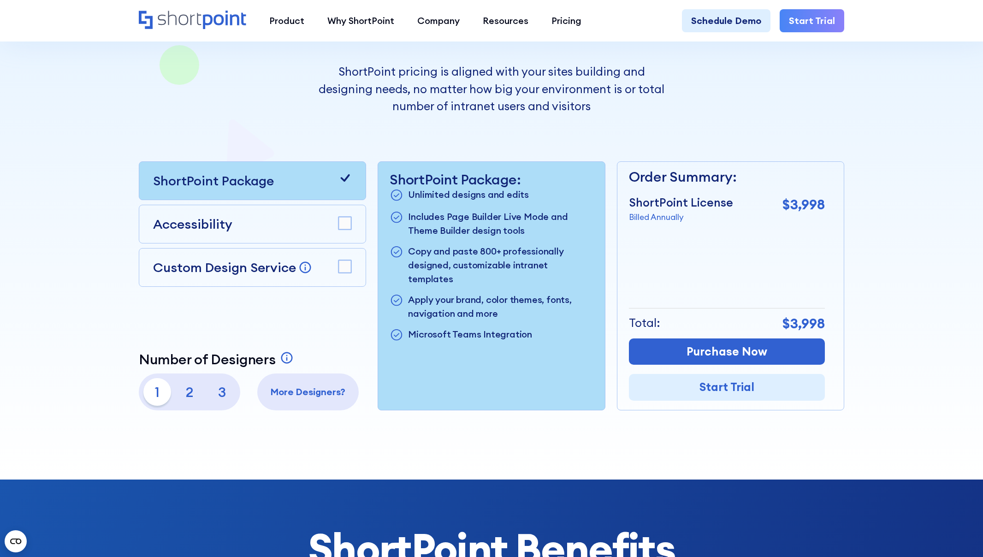
scroll to position [209, 0]
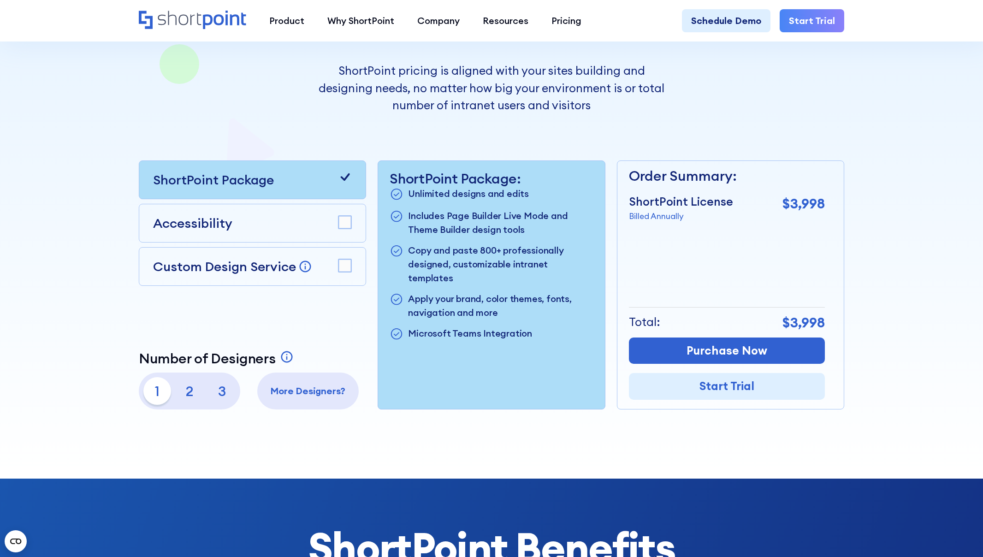
click at [346, 223] on rect at bounding box center [345, 222] width 13 height 13
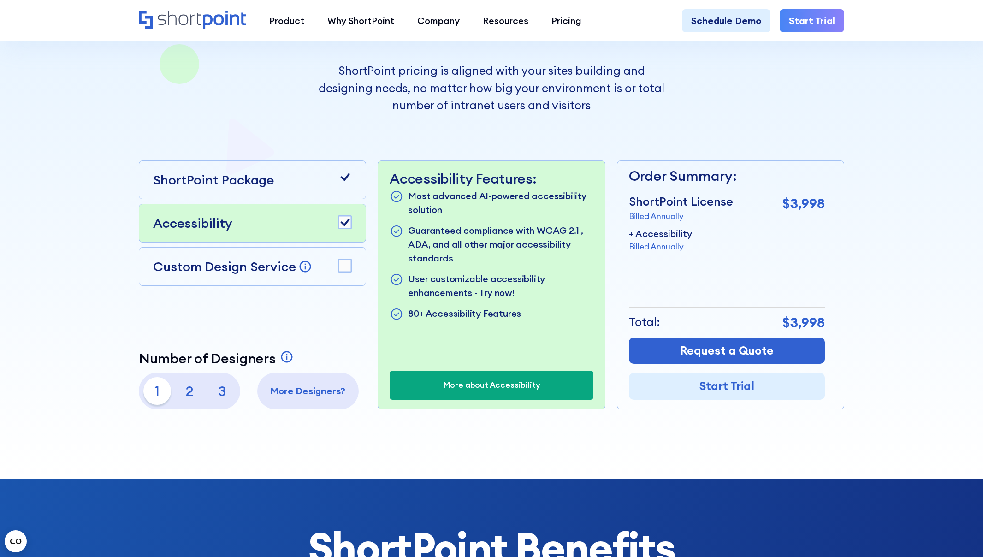
scroll to position [211, 0]
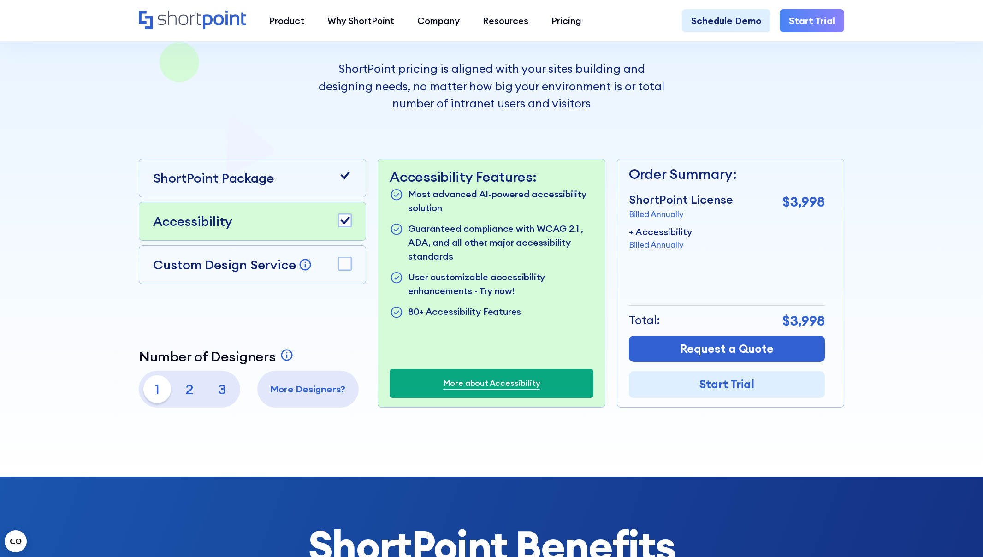
click at [349, 264] on rect at bounding box center [345, 263] width 13 height 13
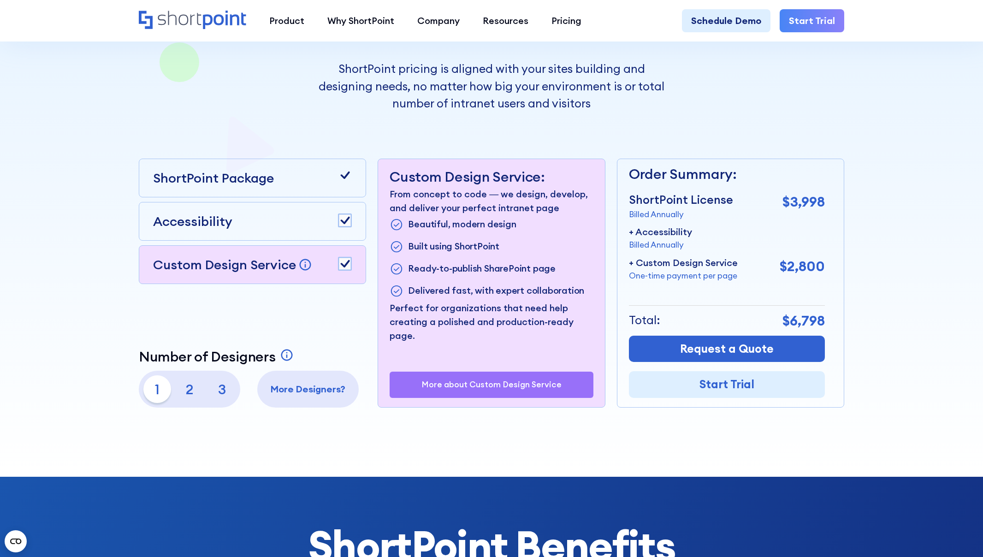
click at [349, 264] on rect at bounding box center [345, 263] width 13 height 13
click at [349, 228] on div at bounding box center [345, 220] width 14 height 15
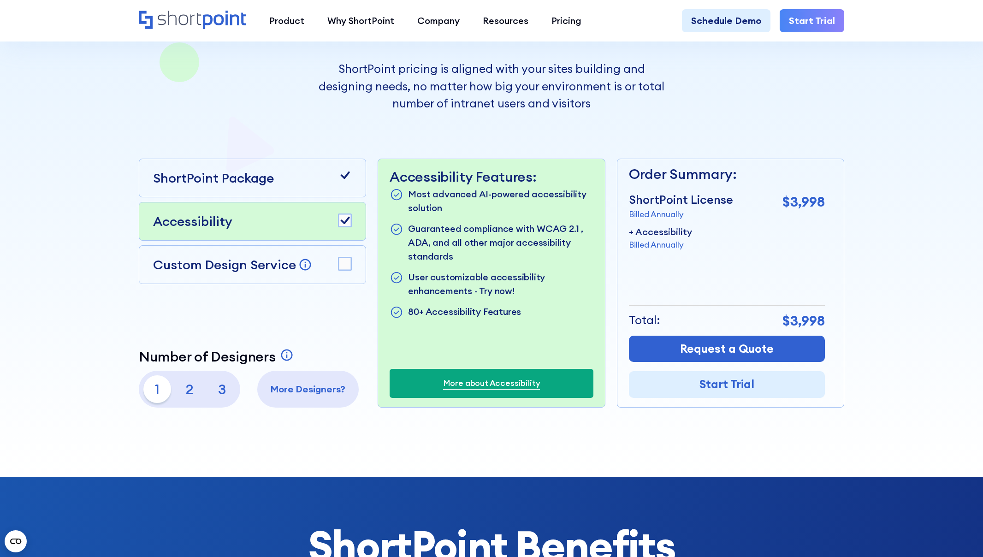
click at [346, 223] on rect at bounding box center [345, 220] width 13 height 13
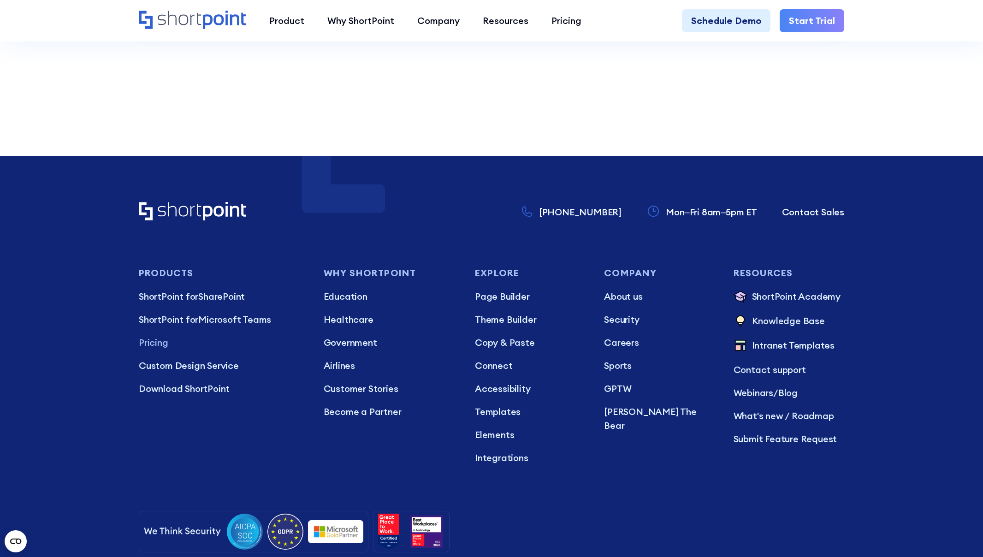
scroll to position [2697, 0]
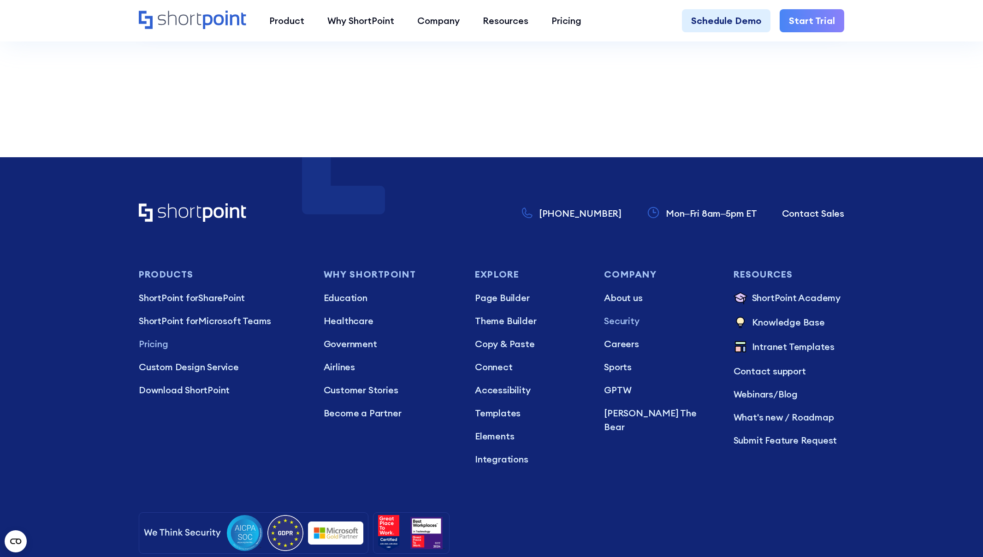
click at [631, 314] on p "Security" at bounding box center [659, 321] width 111 height 14
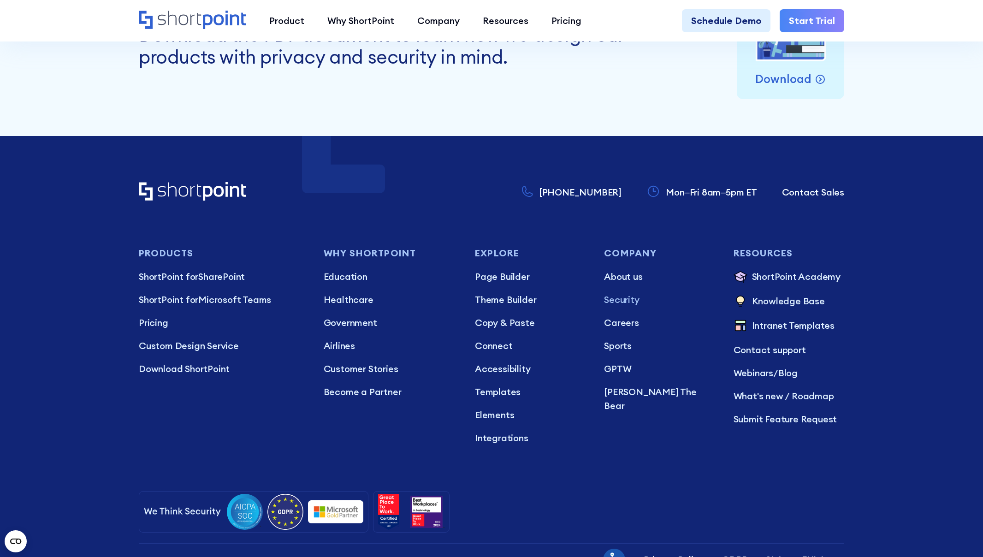
scroll to position [4629, 0]
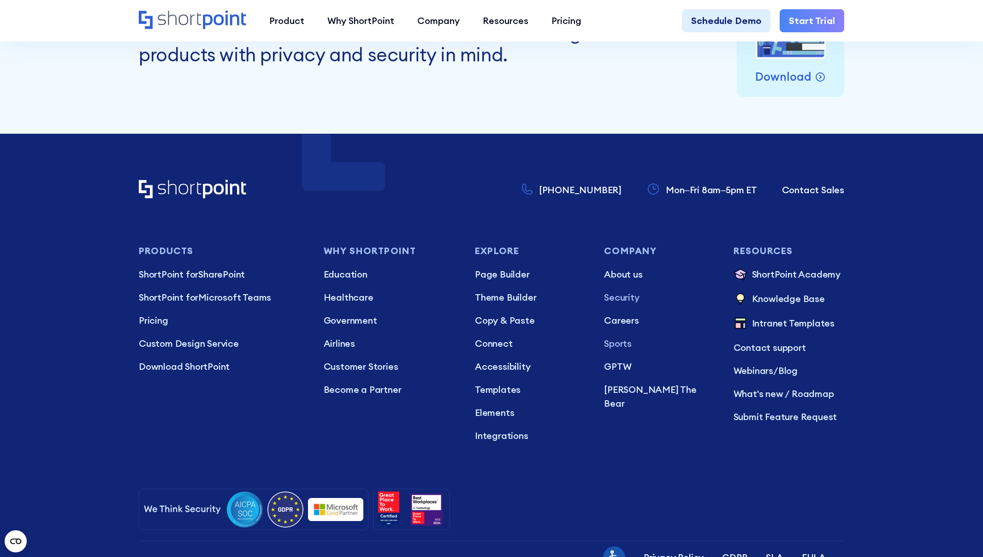
click at [625, 340] on p "Sports" at bounding box center [659, 344] width 111 height 14
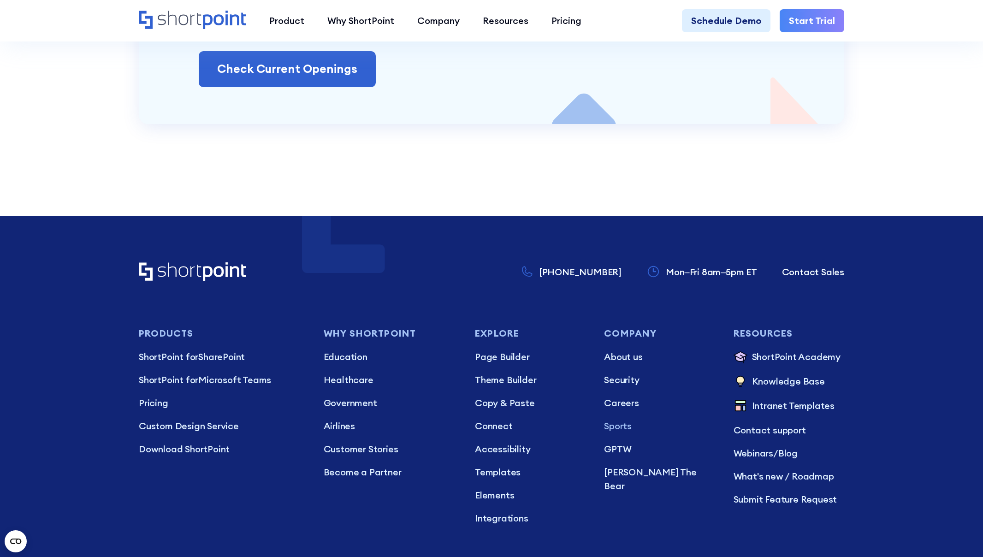
scroll to position [1394, 0]
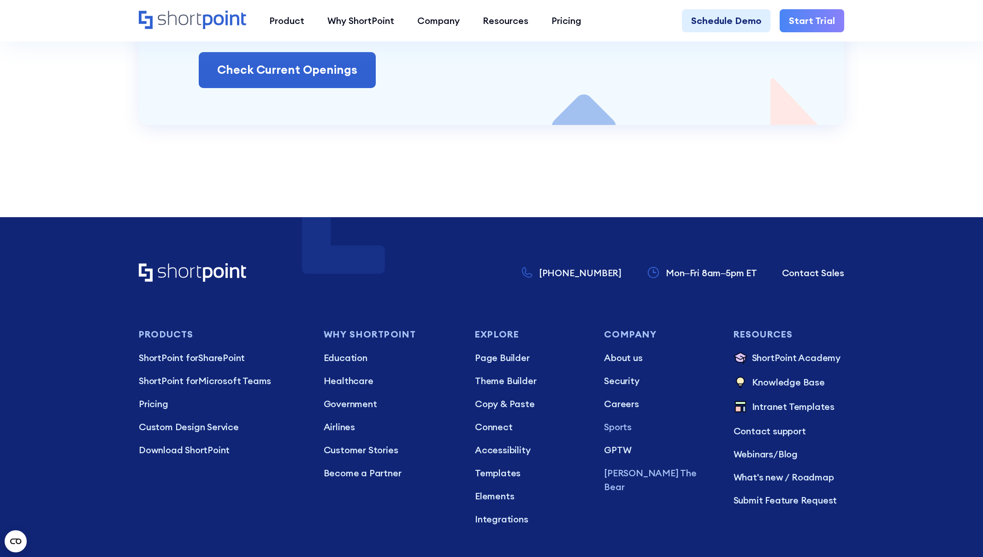
click at [655, 473] on p "[PERSON_NAME] The Bear" at bounding box center [659, 480] width 111 height 28
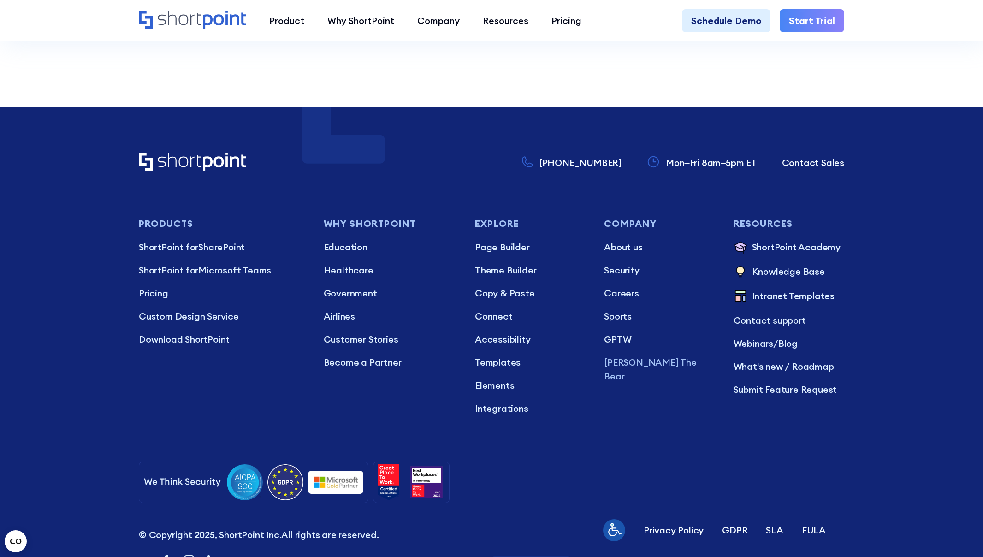
scroll to position [4046, 0]
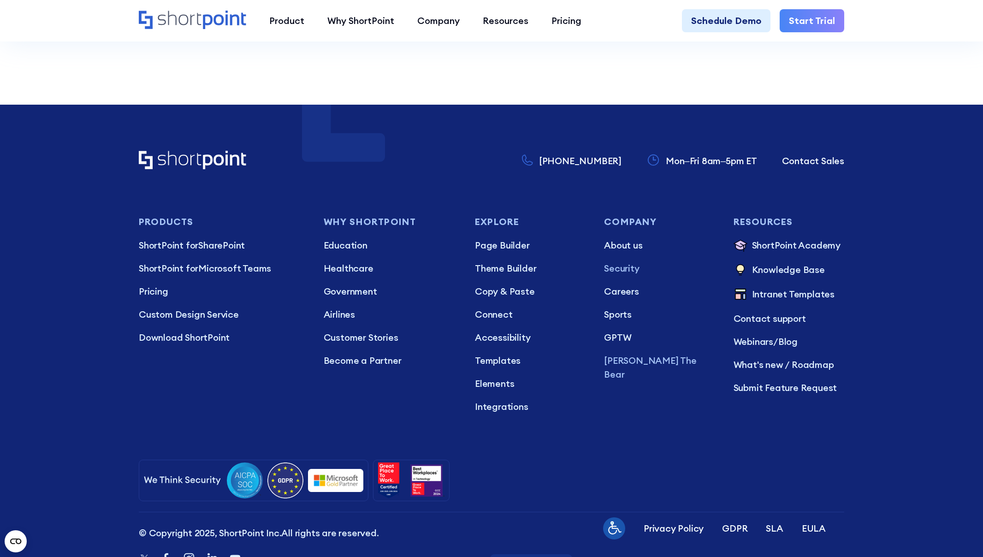
click at [629, 275] on p "Security" at bounding box center [659, 268] width 111 height 14
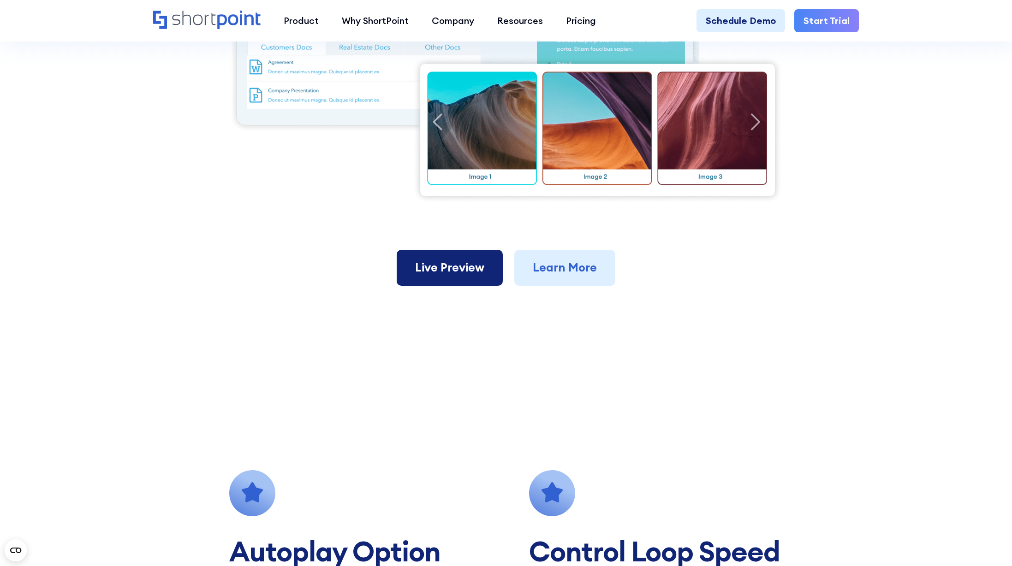
scroll to position [499, 0]
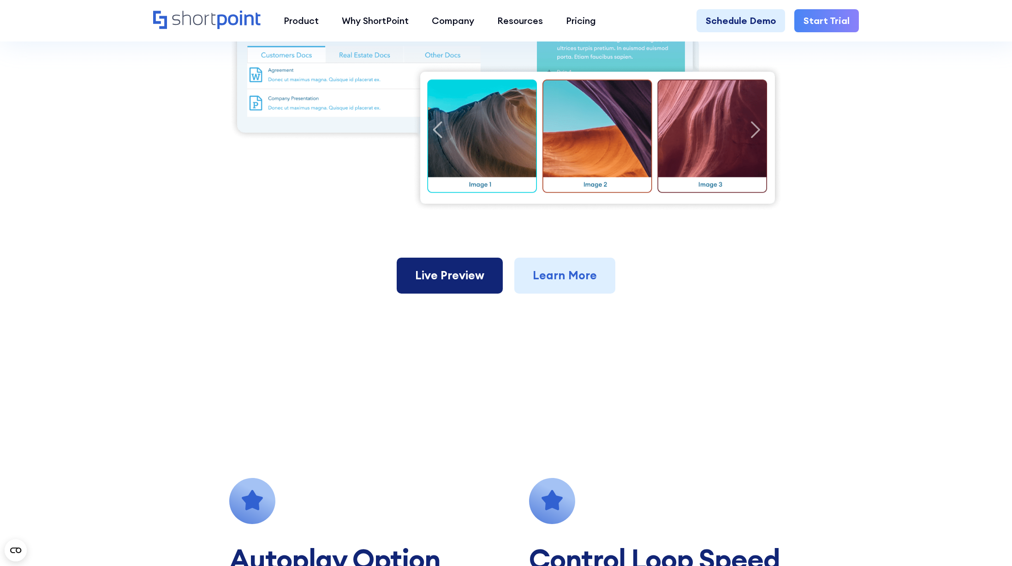
click at [457, 263] on link "Live Preview" at bounding box center [449, 276] width 106 height 36
